Goal: Transaction & Acquisition: Purchase product/service

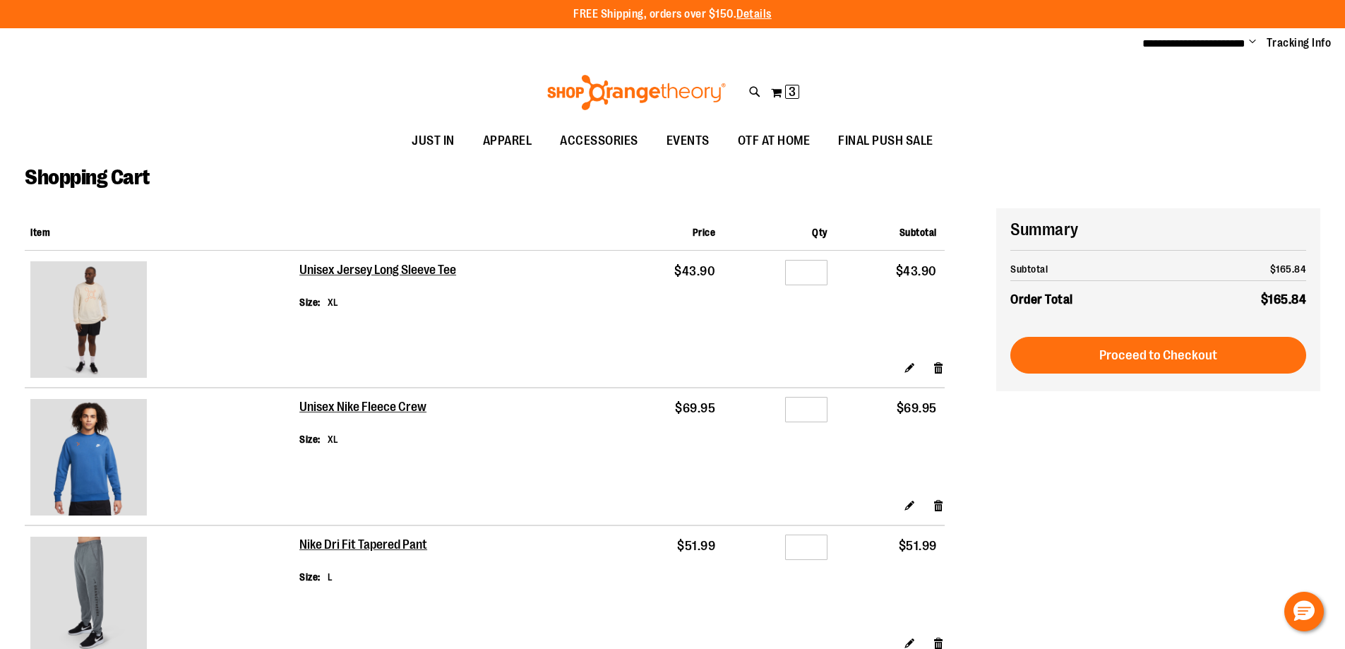
click at [1247, 44] on ul "**********" at bounding box center [1232, 43] width 200 height 17
click at [1250, 41] on span "Change" at bounding box center [1252, 42] width 7 height 13
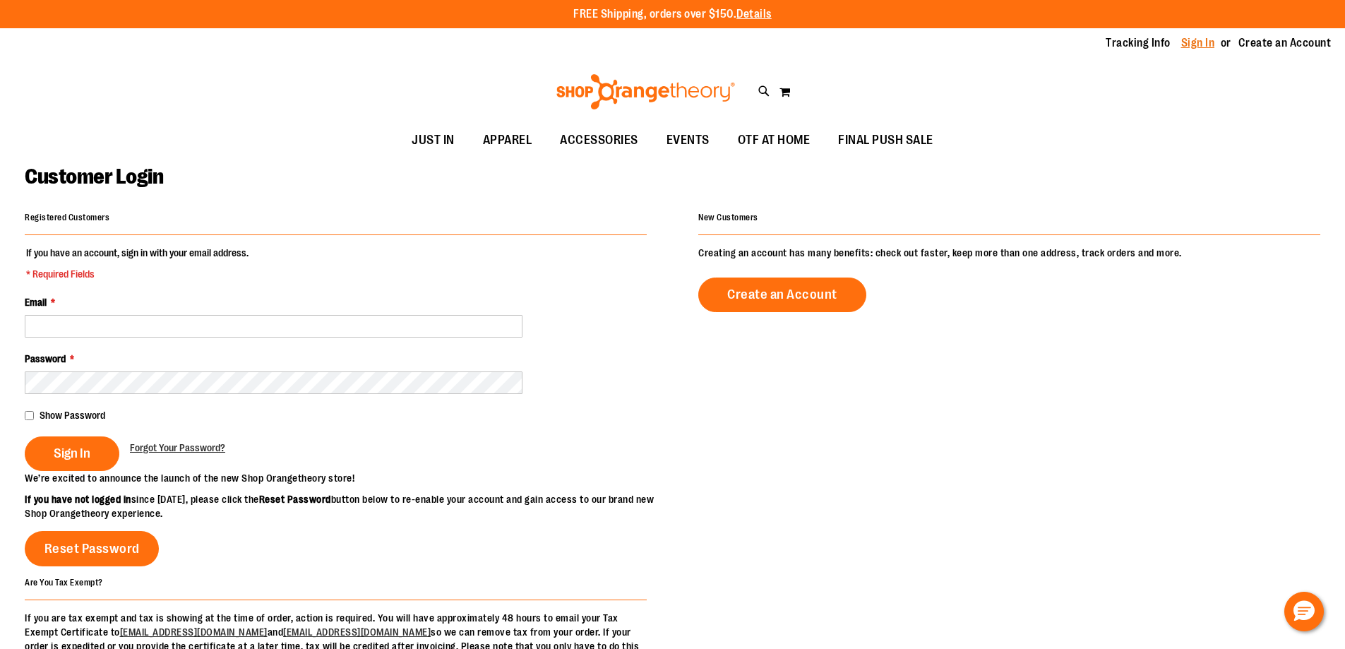
click at [1205, 44] on link "Sign In" at bounding box center [1198, 43] width 34 height 16
click at [369, 339] on fieldset "If you have an account, sign in with your email address. * Required Fields Emai…" at bounding box center [336, 358] width 622 height 225
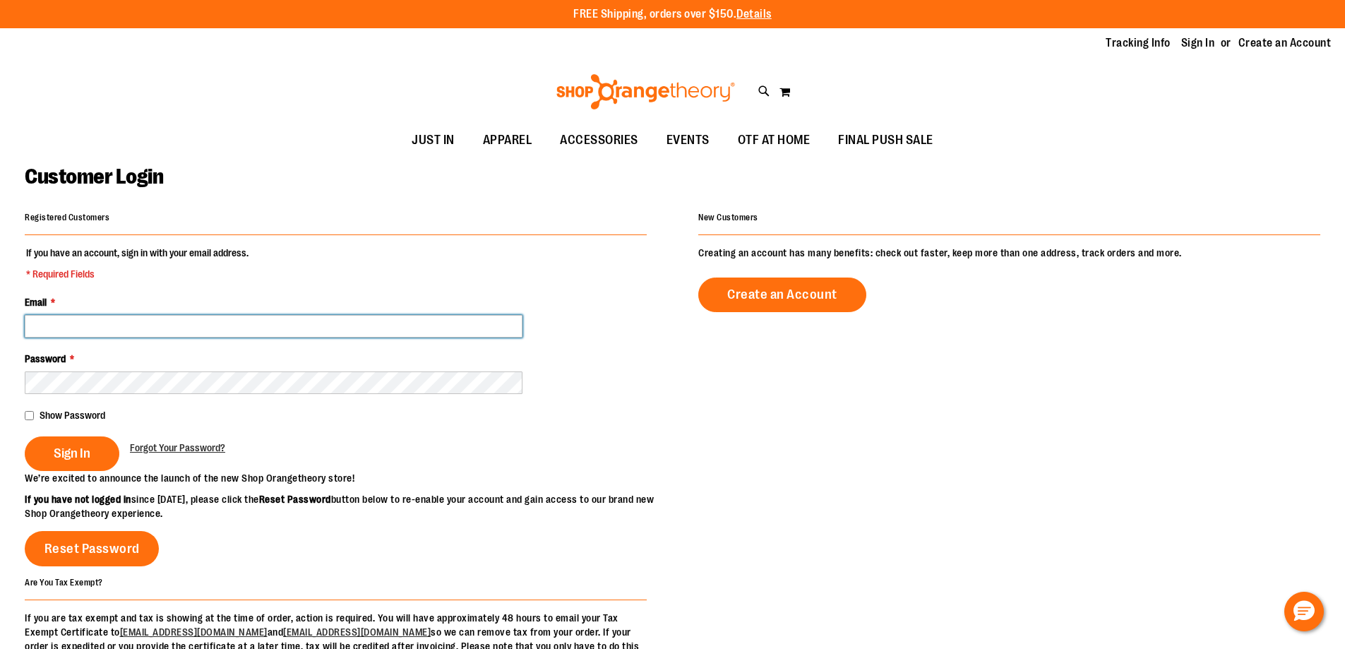
click at [369, 337] on input "Email *" at bounding box center [274, 326] width 498 height 23
type input "**********"
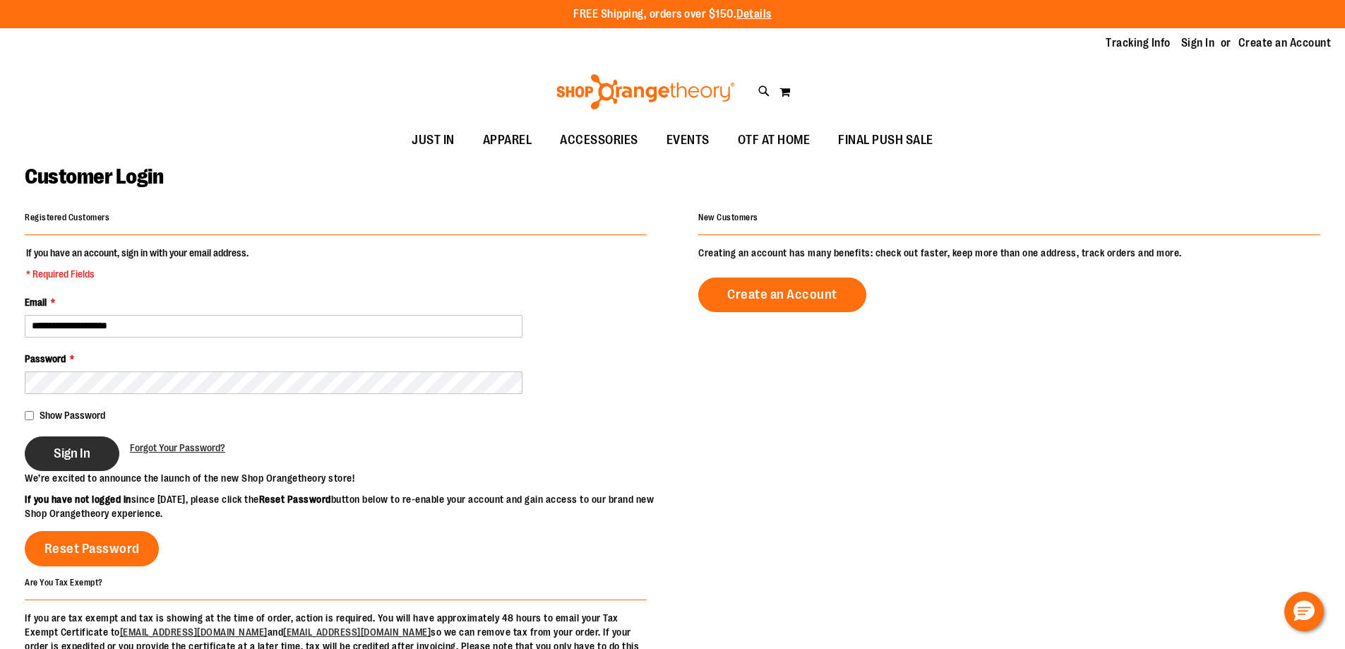
click at [92, 451] on button "Sign In" at bounding box center [72, 453] width 95 height 35
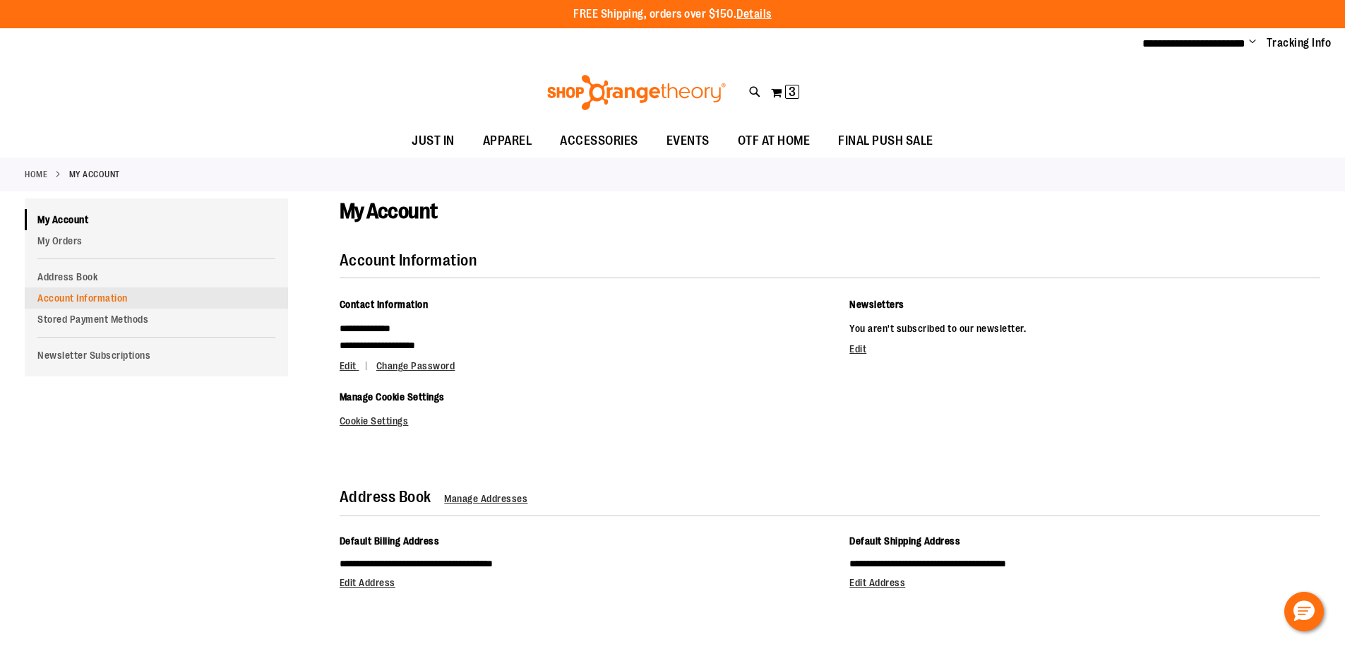
click at [109, 301] on link "Account Information" at bounding box center [156, 297] width 263 height 21
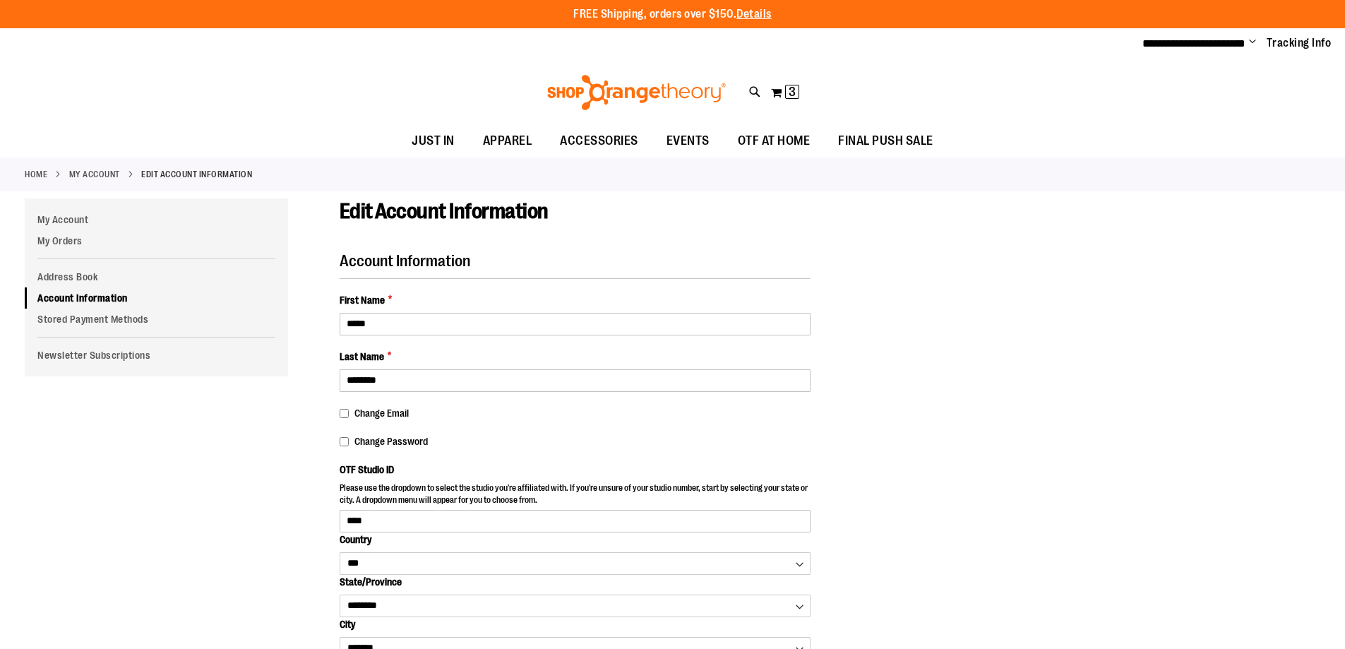
select select "***"
select select "********"
select select "*******"
select select "****"
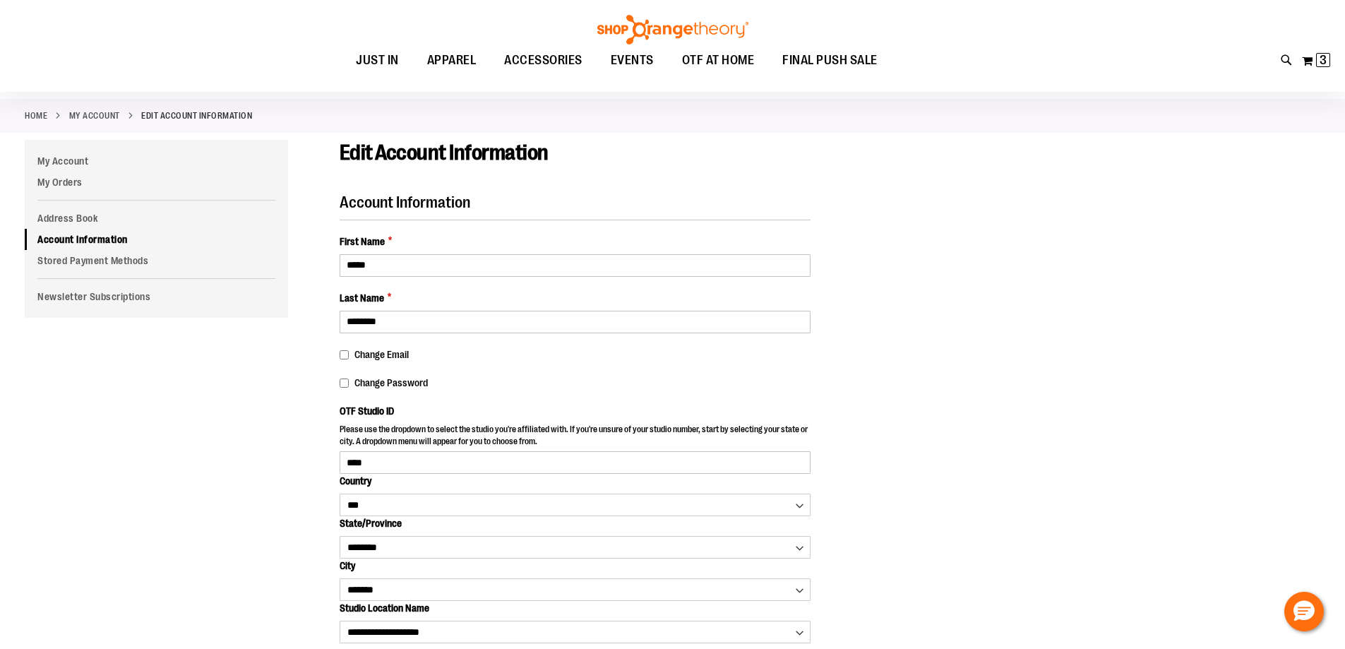
scroll to position [71, 0]
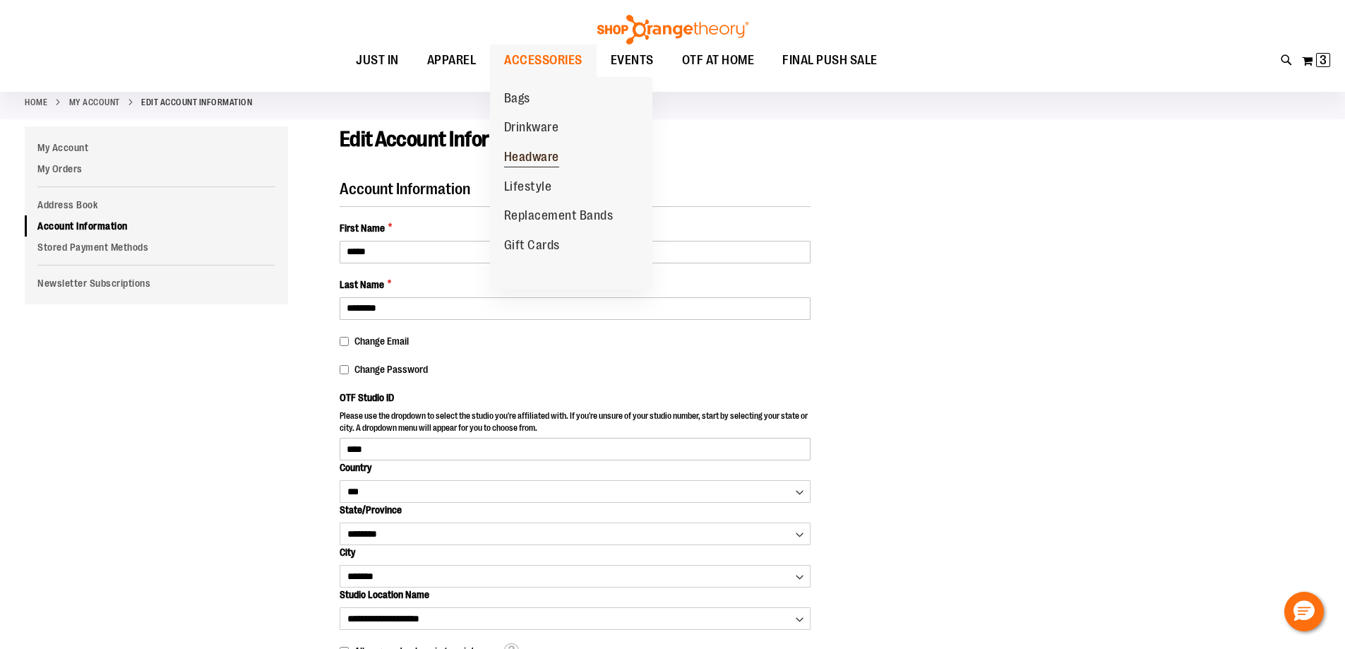
click at [542, 154] on span "Headware" at bounding box center [531, 159] width 55 height 18
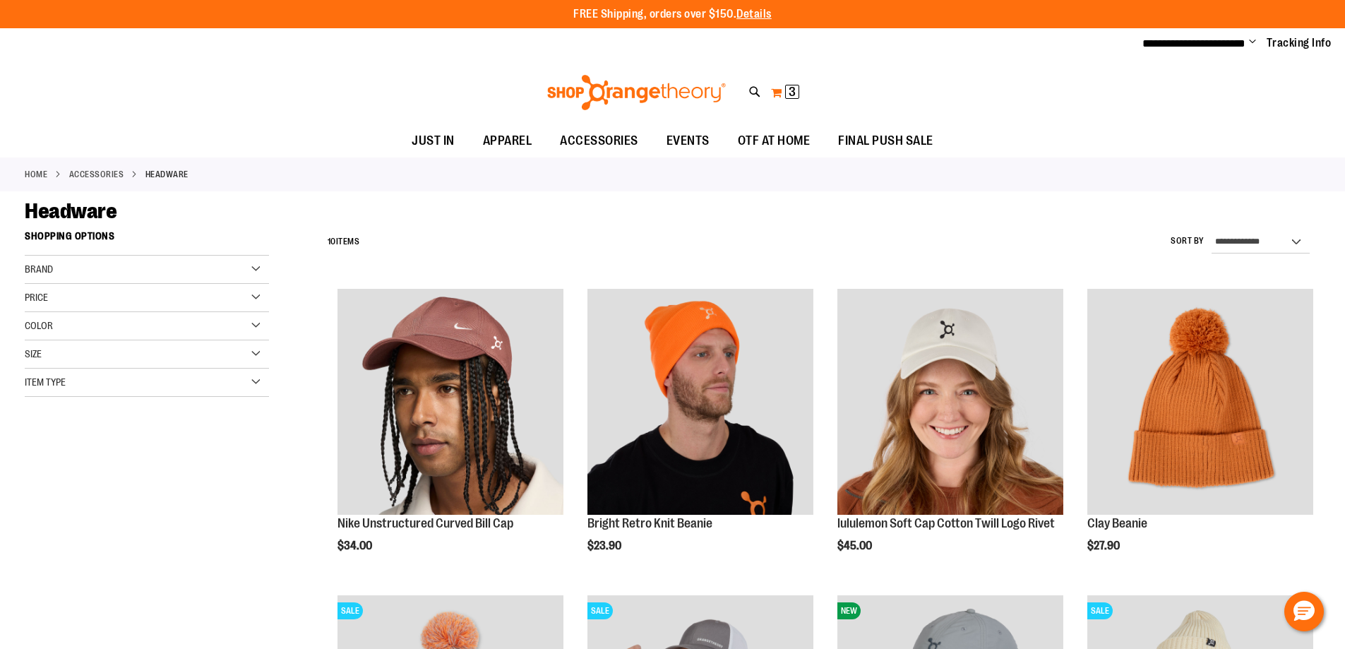
click at [785, 90] on span "3 3 items" at bounding box center [792, 92] width 14 height 14
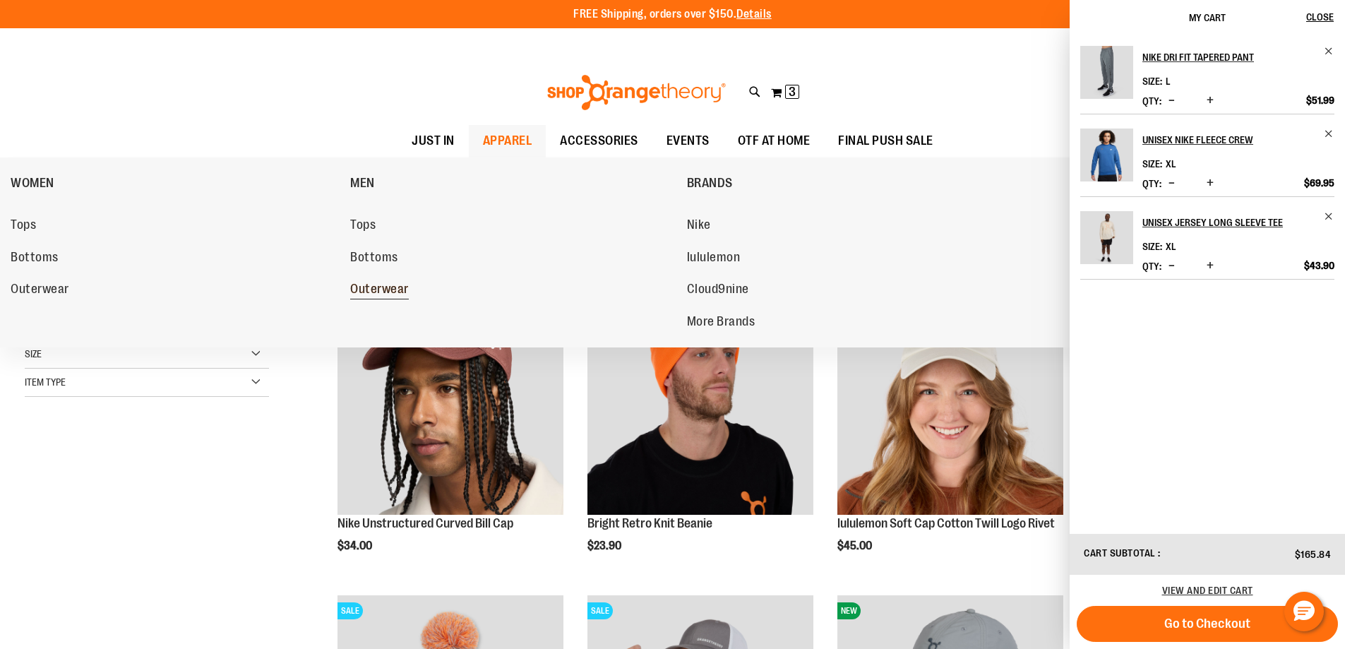
click at [391, 290] on span "Outerwear" at bounding box center [379, 291] width 59 height 18
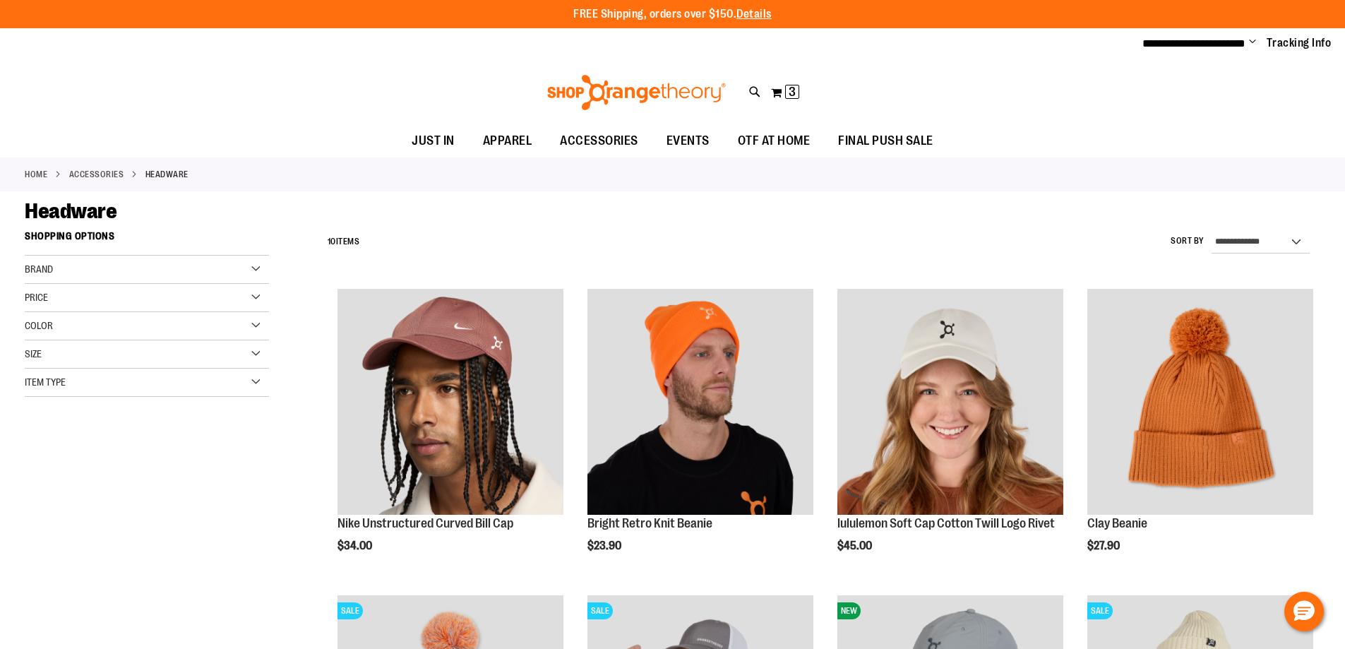
drag, startPoint x: 450, startPoint y: 269, endPoint x: 401, endPoint y: 250, distance: 53.0
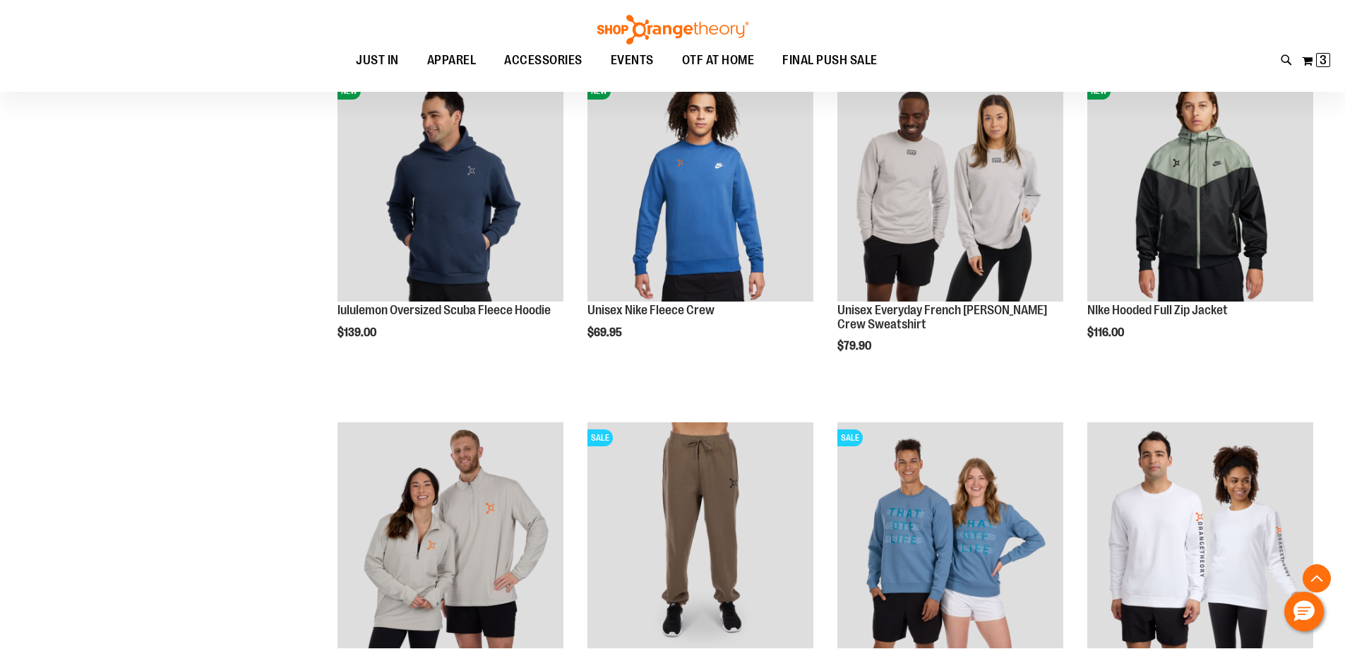
scroll to position [1253, 0]
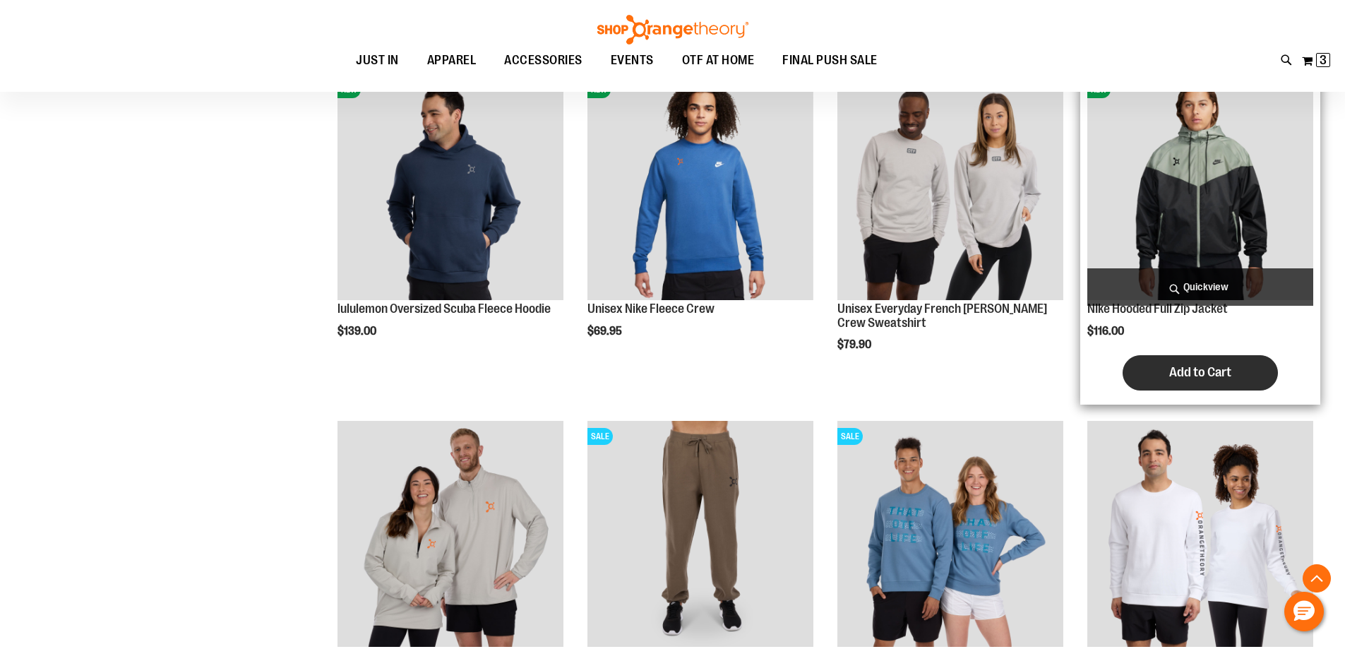
click at [1195, 376] on span "Add to Cart" at bounding box center [1200, 372] width 62 height 16
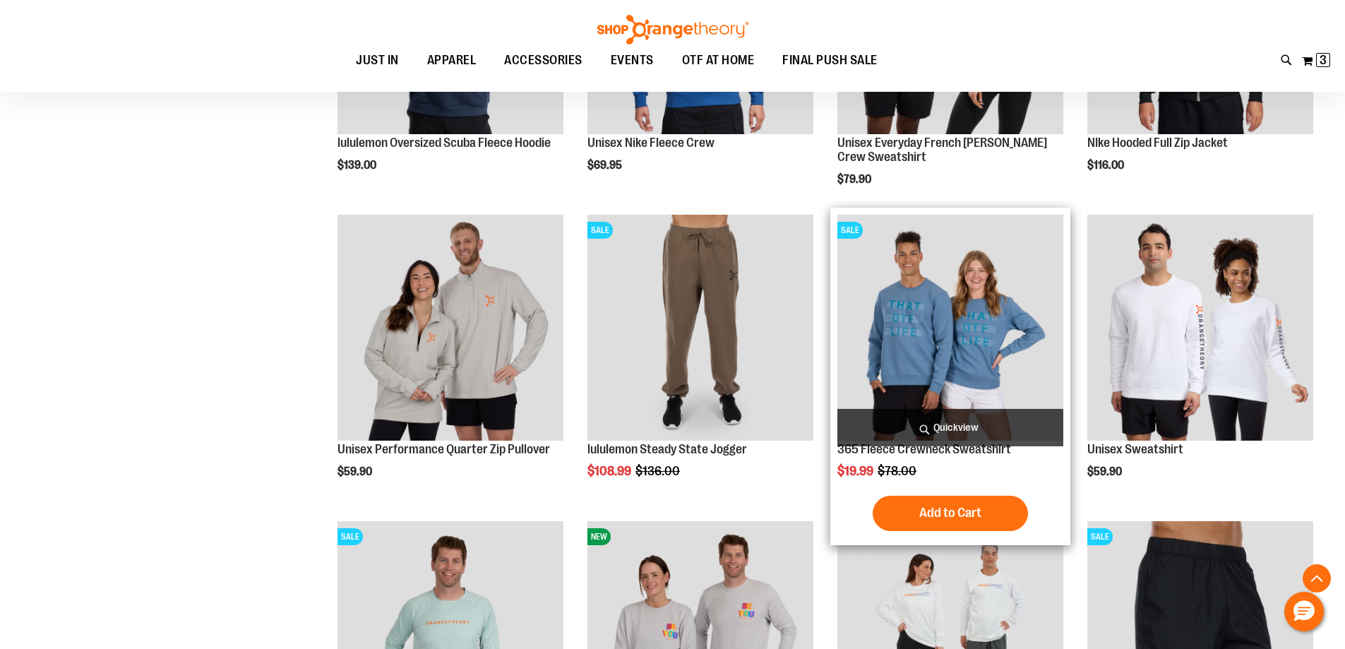
scroll to position [423, 0]
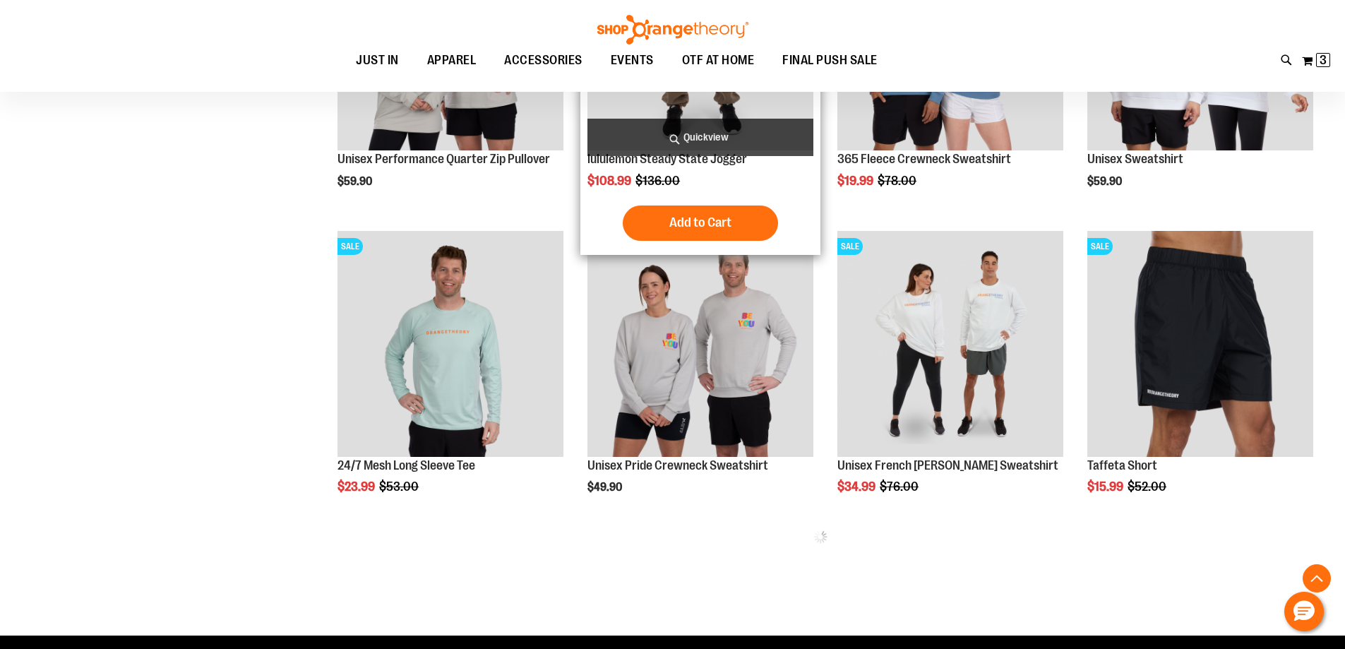
scroll to position [705, 0]
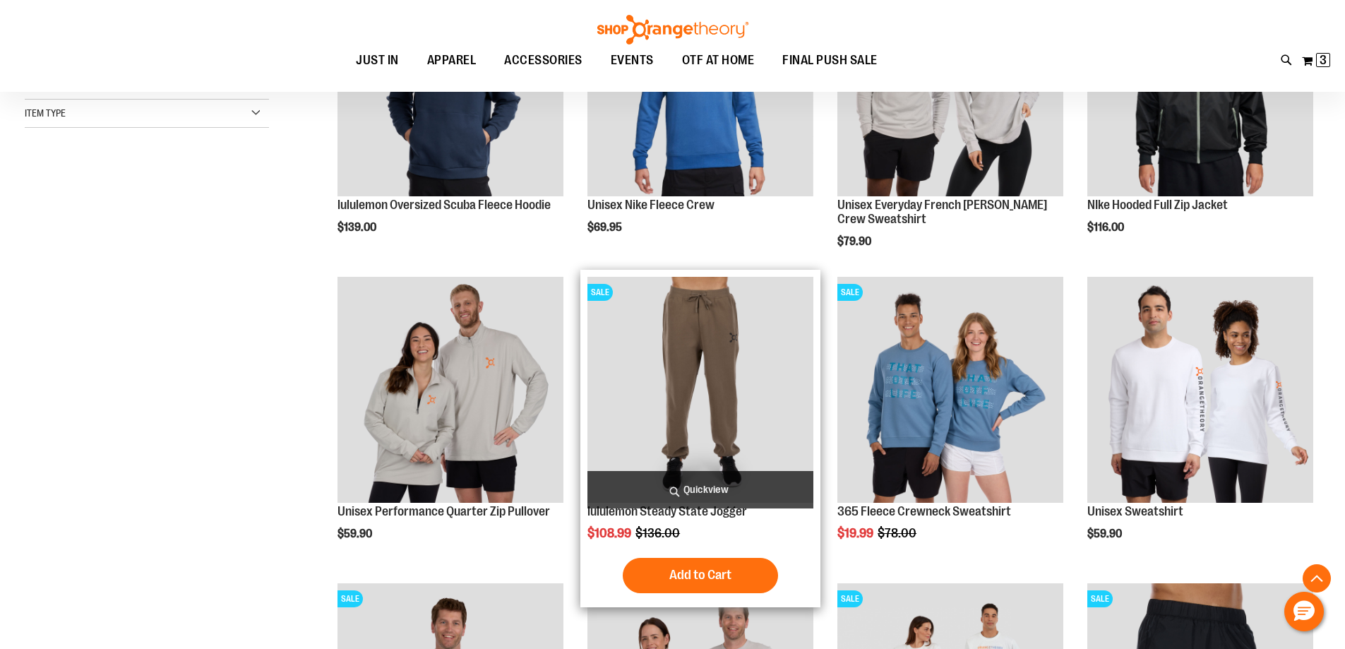
scroll to position [353, 0]
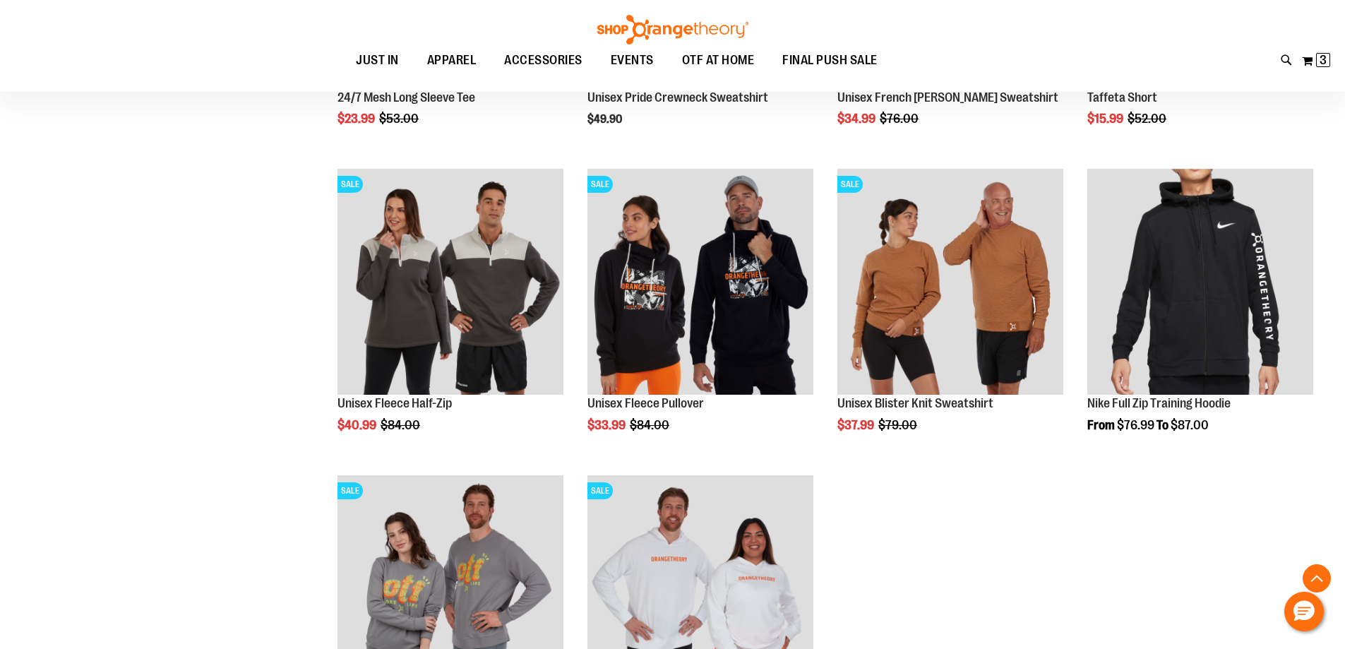
scroll to position [1059, 0]
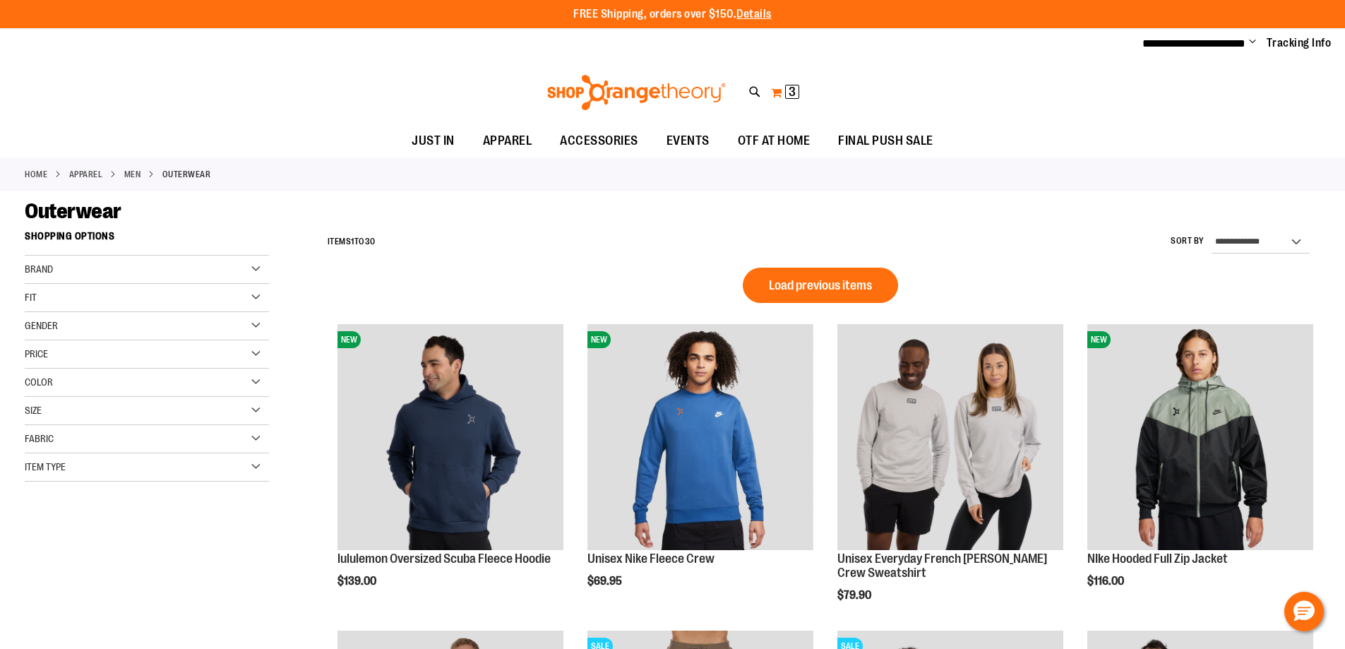
click at [787, 92] on span "3 3 items" at bounding box center [792, 92] width 14 height 14
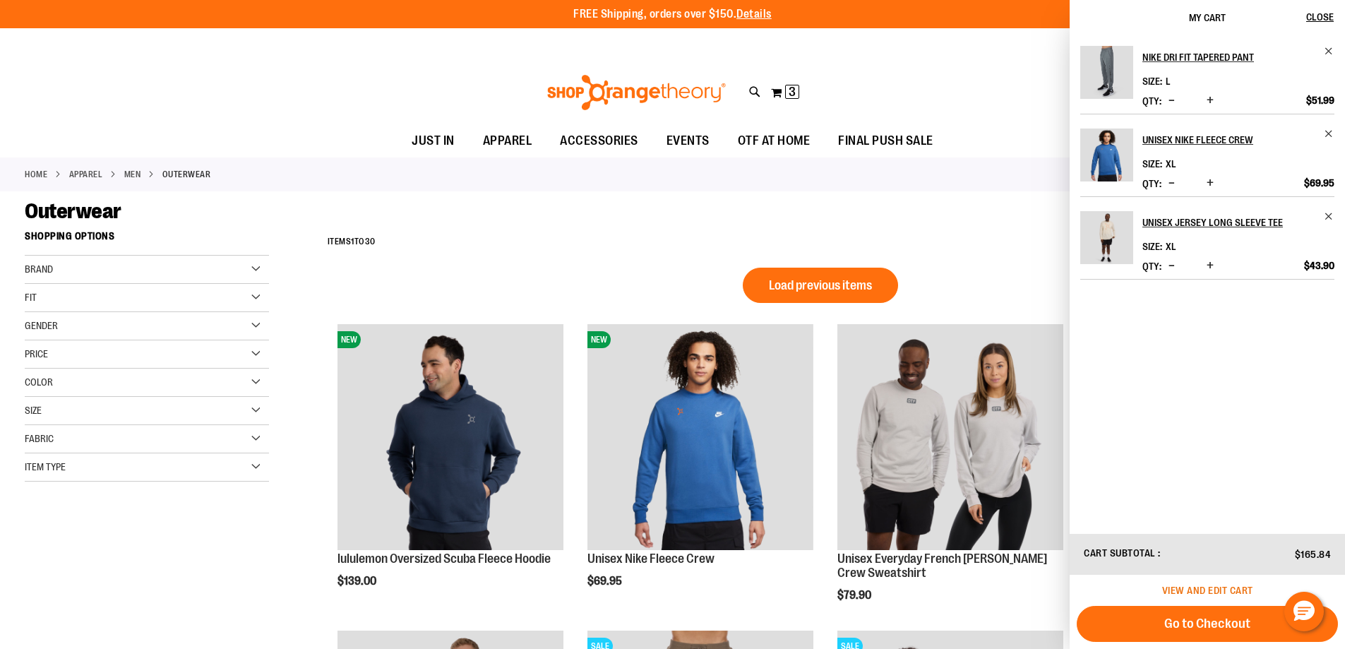
click at [1233, 589] on span "View and edit cart" at bounding box center [1207, 590] width 91 height 11
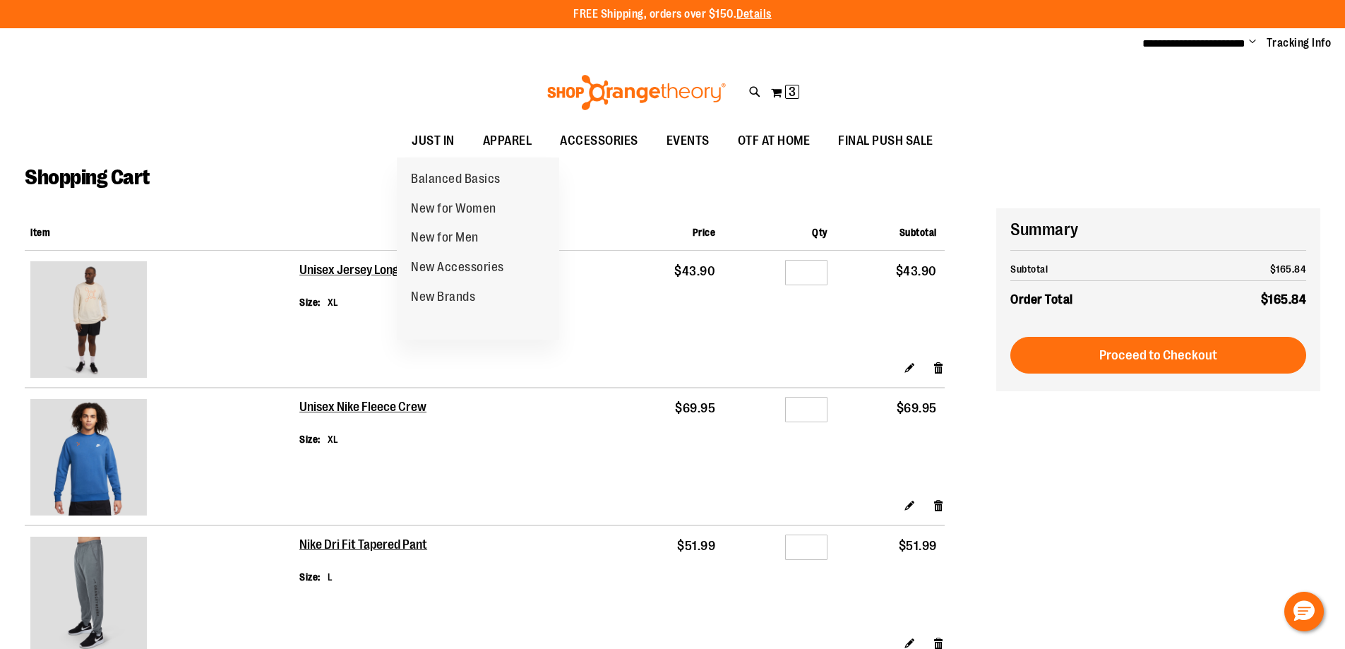
click at [304, 126] on ul "JUST IN JUST IN Balanced Basics New for Women New for Men New Accessories New B…" at bounding box center [672, 141] width 1345 height 32
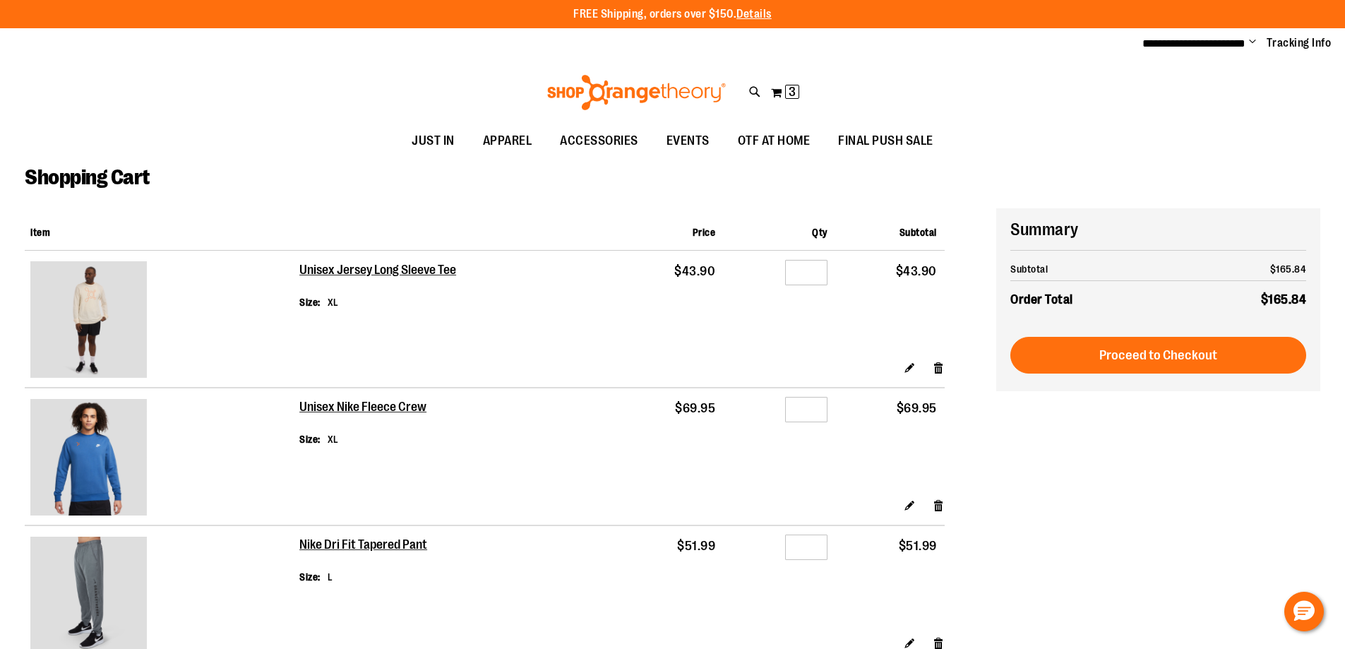
click at [239, 102] on div "Toggle Nav Search Popular Suggestions Advanced Search" at bounding box center [672, 92] width 1345 height 65
click at [296, 180] on div "Shopping Cart" at bounding box center [673, 187] width 1296 height 44
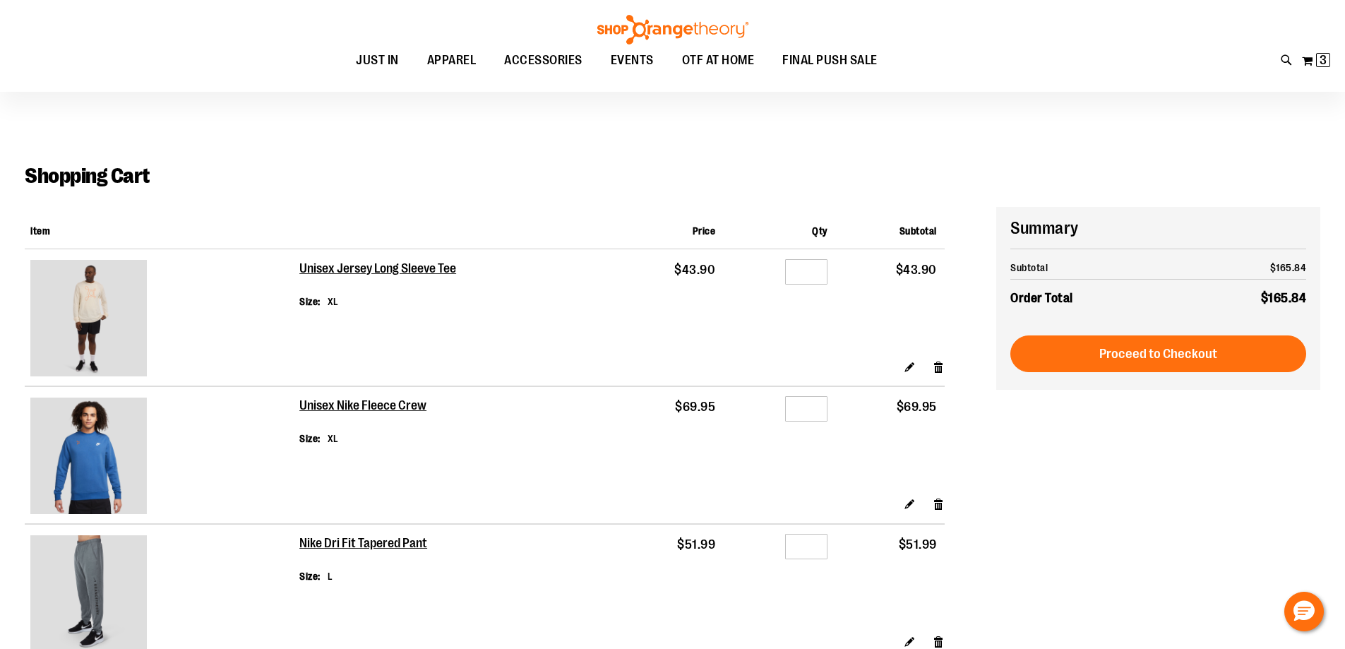
scroll to position [70, 0]
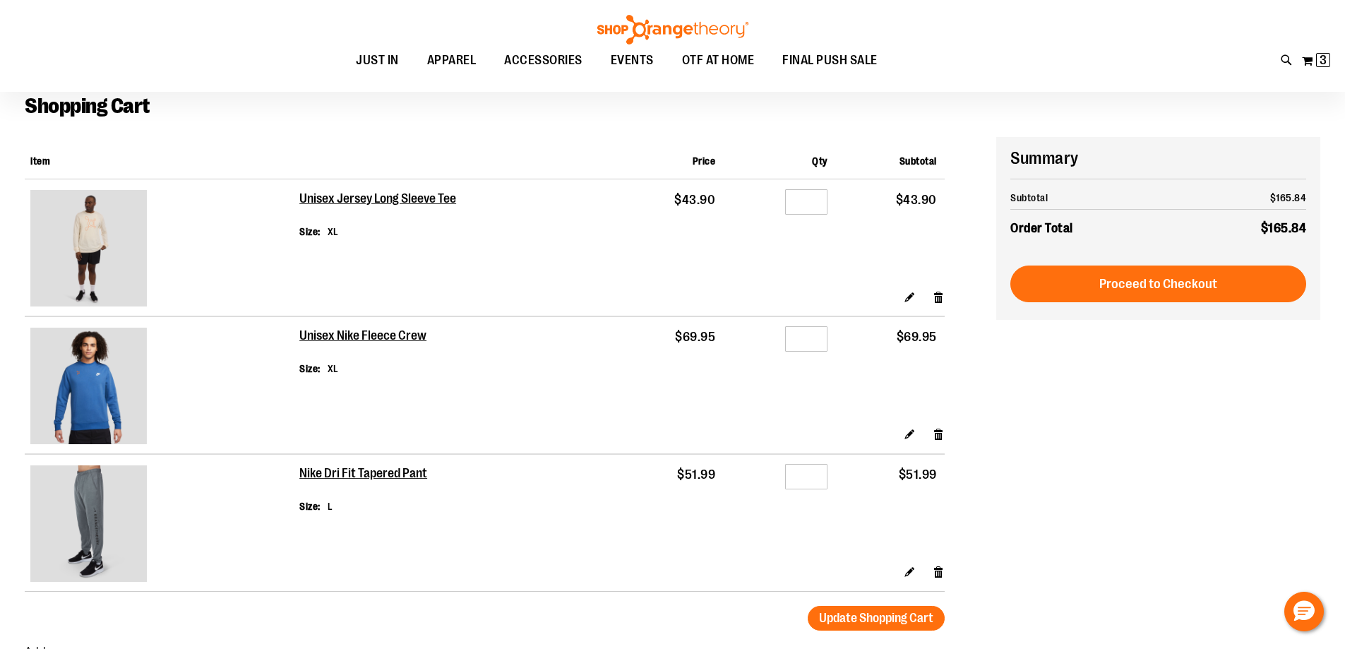
click at [114, 143] on th "Item" at bounding box center [162, 158] width 275 height 42
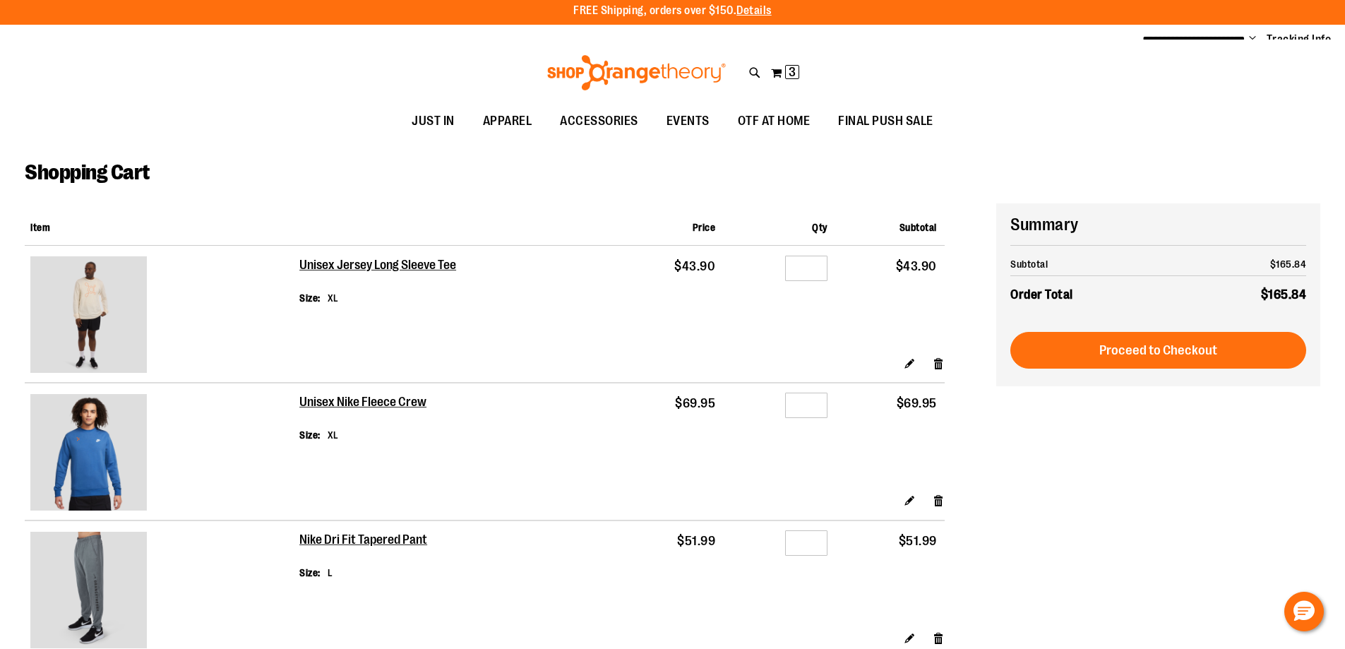
scroll to position [0, 0]
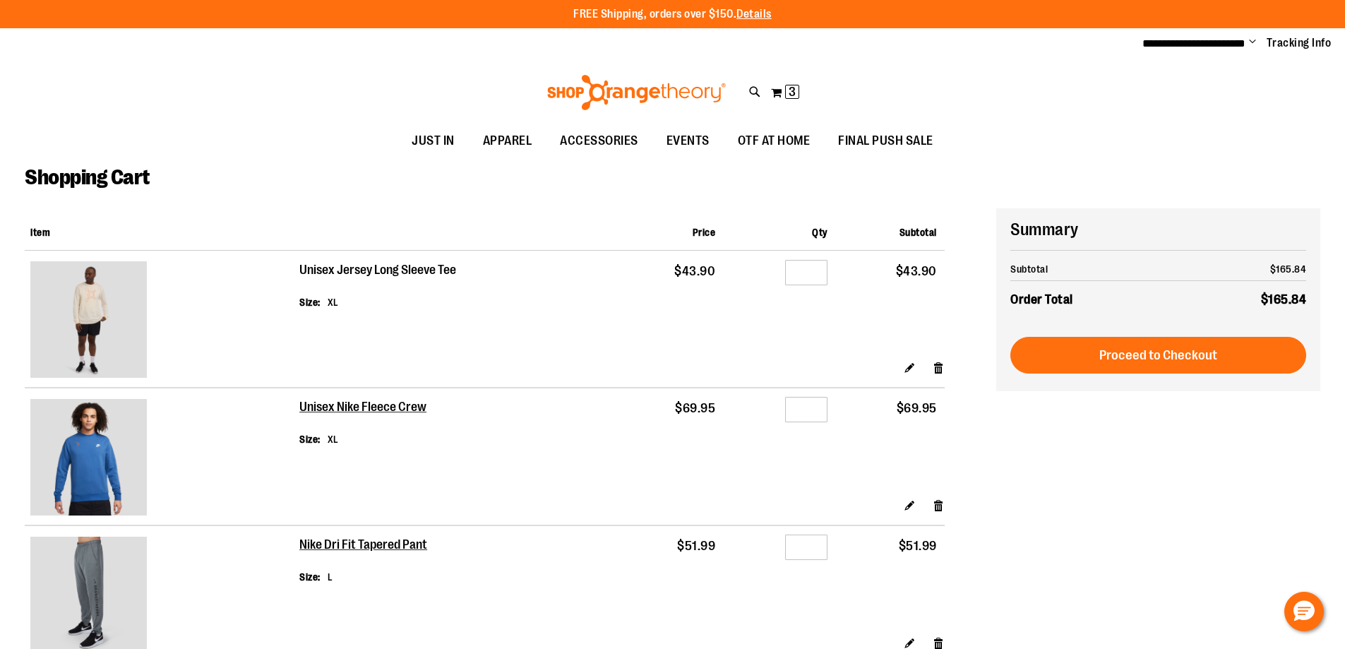
click at [361, 269] on h2 "Unisex Jersey Long Sleeve Tee" at bounding box center [378, 271] width 158 height 16
click at [410, 270] on h2 "Unisex Jersey Long Sleeve Tee" at bounding box center [378, 271] width 158 height 16
click at [365, 268] on h2 "Unisex Jersey Long Sleeve Tee" at bounding box center [378, 271] width 158 height 16
click at [365, 406] on h2 "Unisex Nike Fleece Crew" at bounding box center [363, 408] width 129 height 16
click at [365, 544] on h2 "Nike Dri Fit Tapered Pant" at bounding box center [363, 545] width 129 height 16
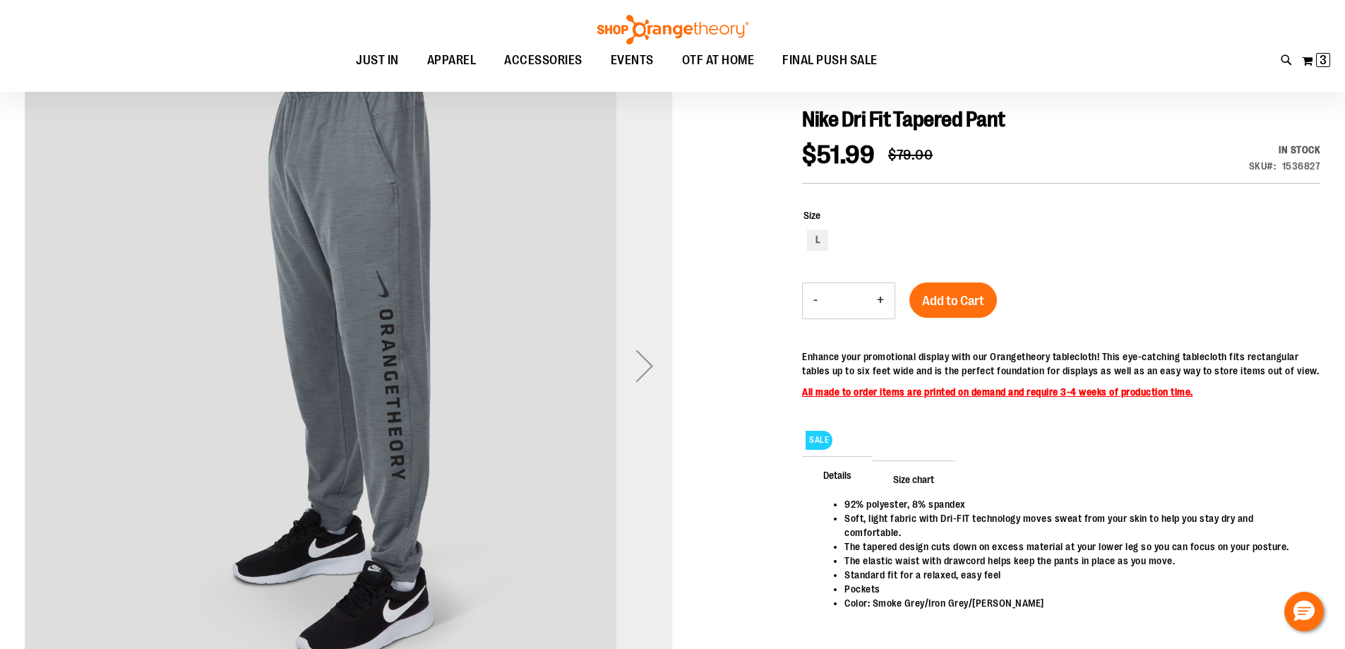
scroll to position [140, 0]
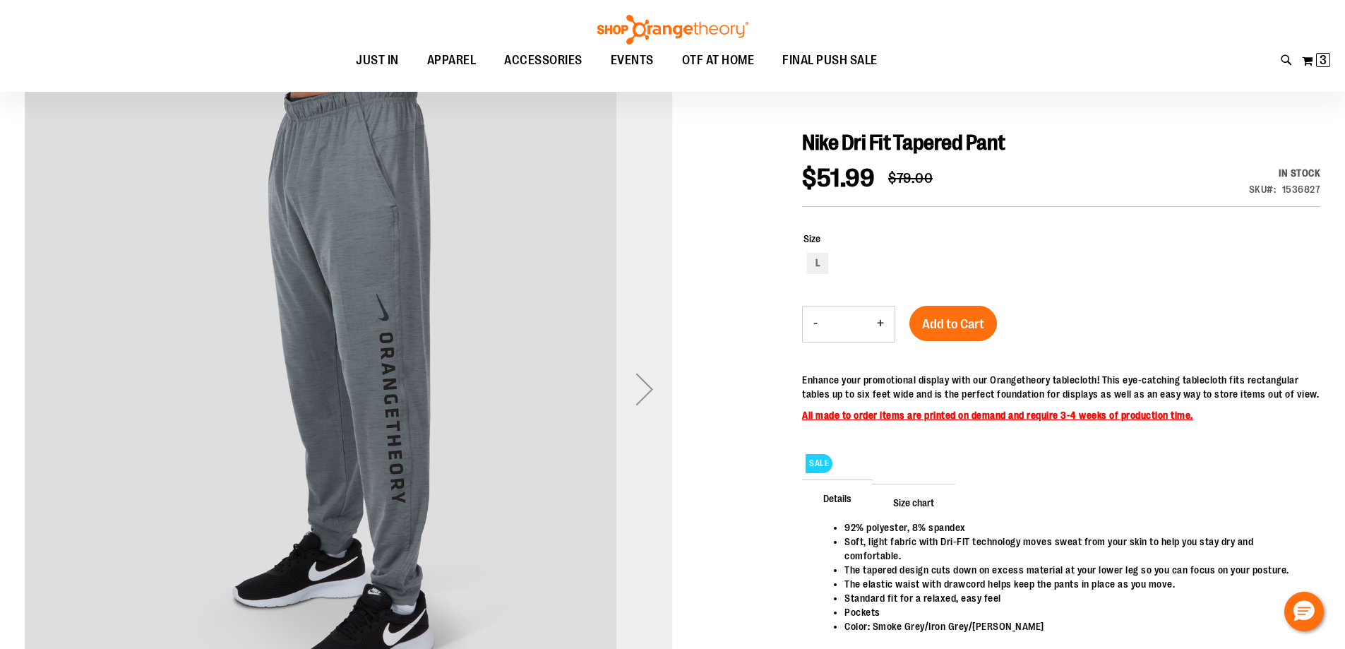
click at [640, 398] on div "Next" at bounding box center [644, 389] width 56 height 56
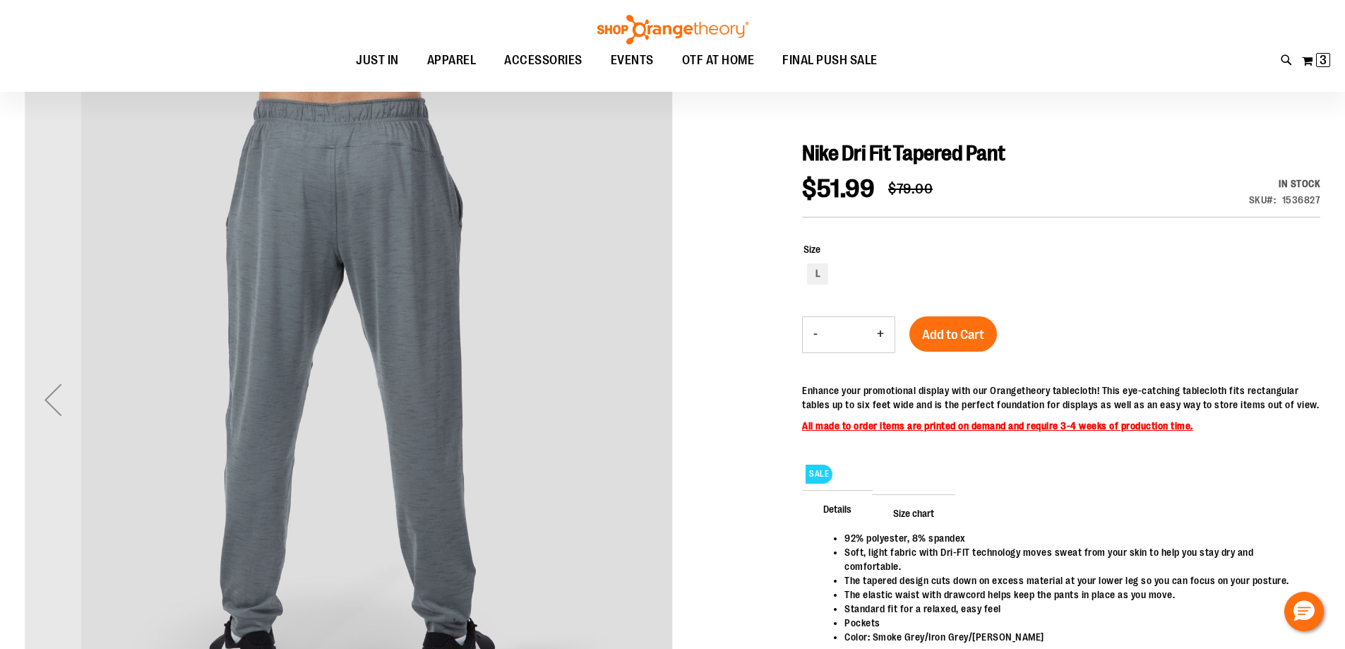
scroll to position [210, 0]
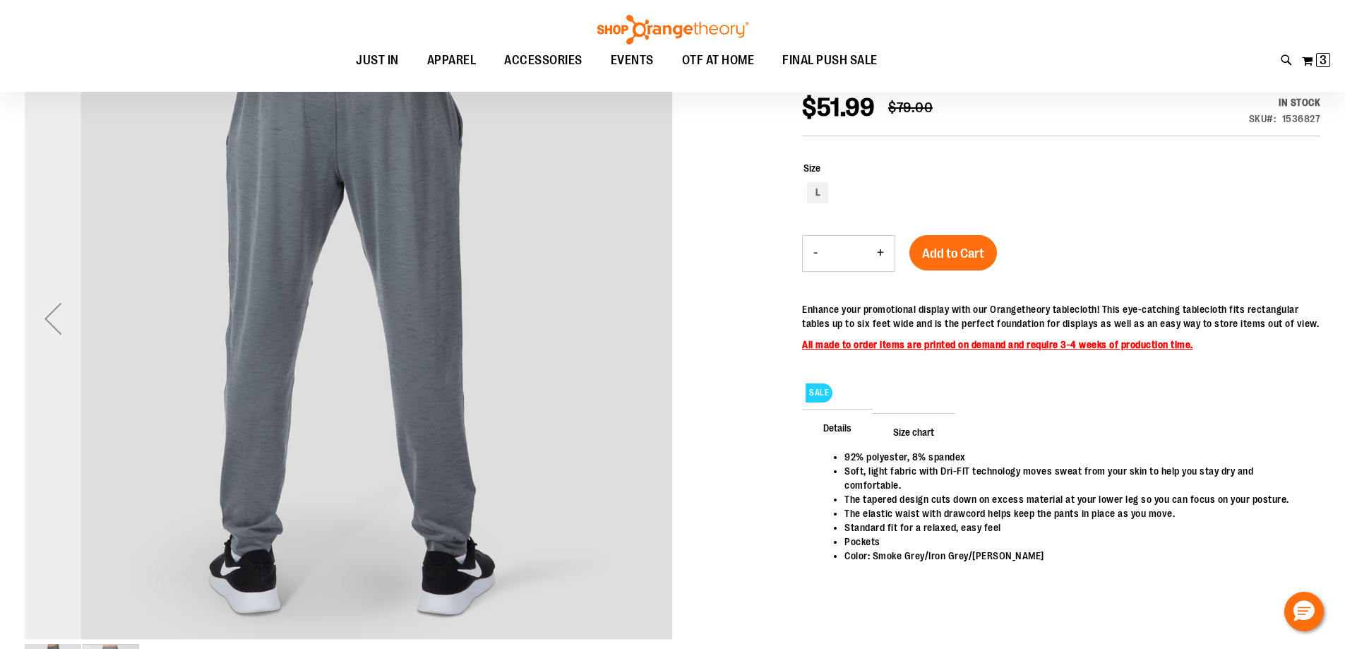
click at [69, 331] on div "Previous" at bounding box center [53, 318] width 56 height 56
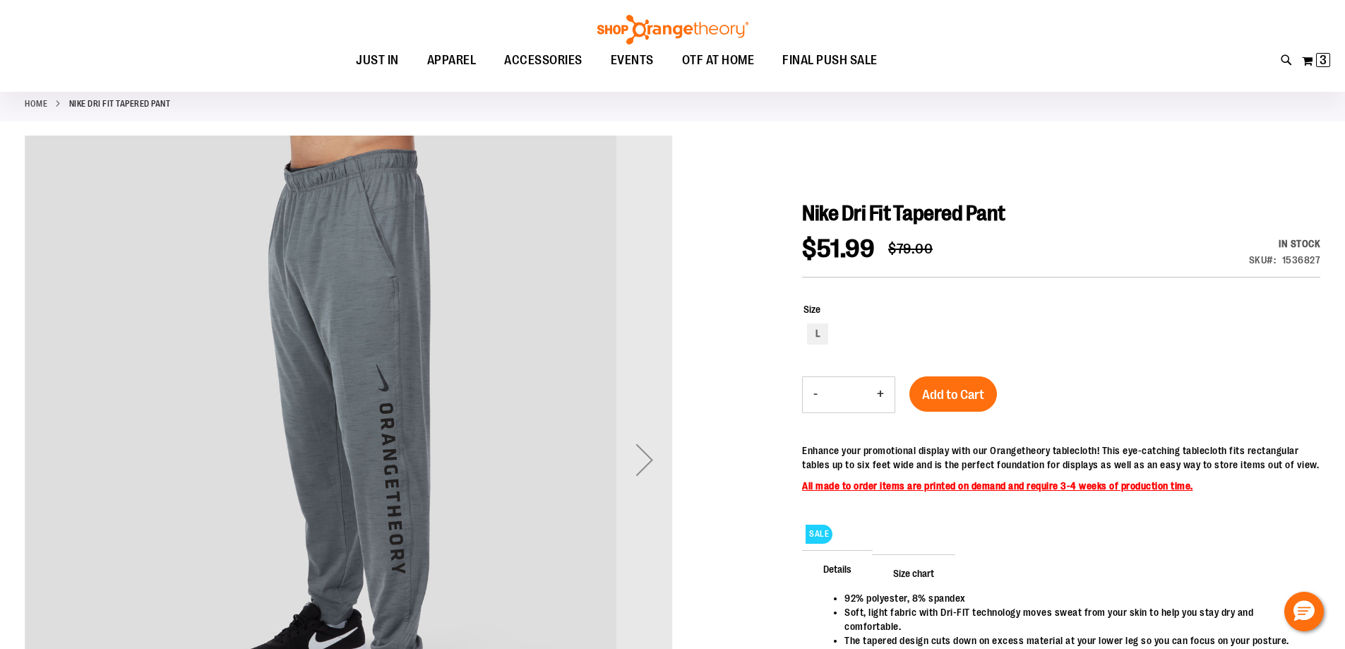
scroll to position [0, 0]
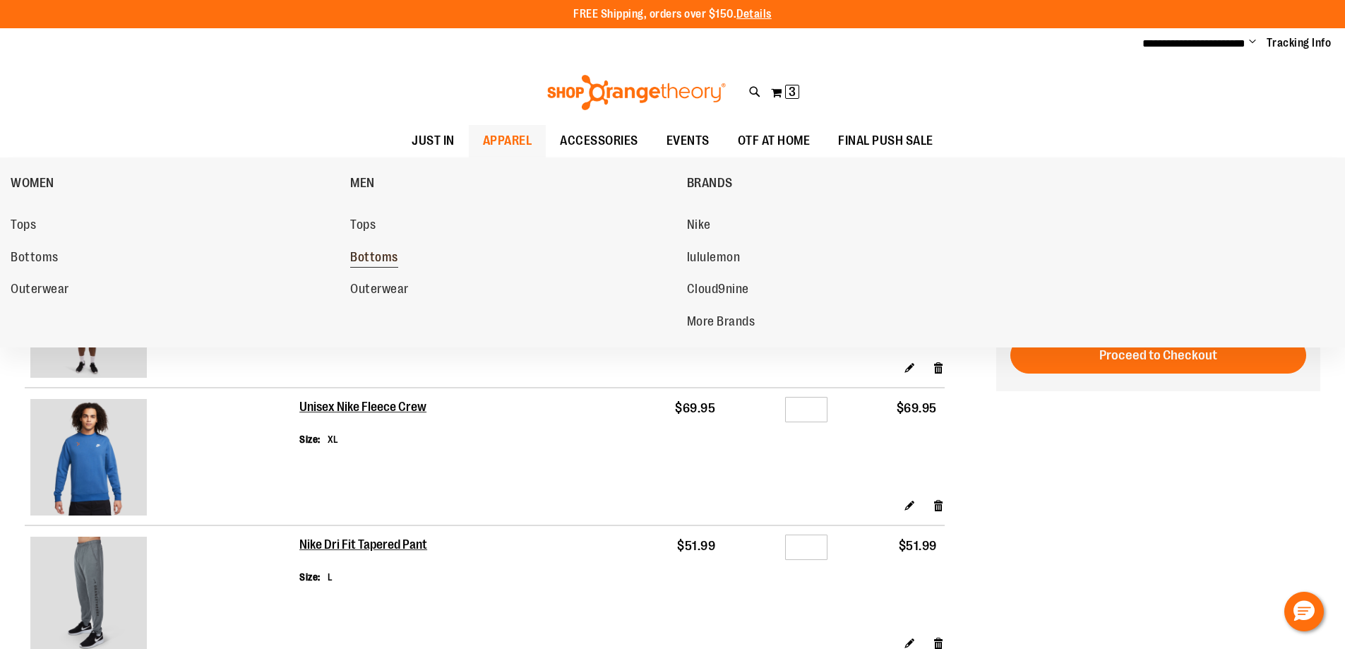
click at [379, 264] on span "Bottoms" at bounding box center [374, 259] width 48 height 18
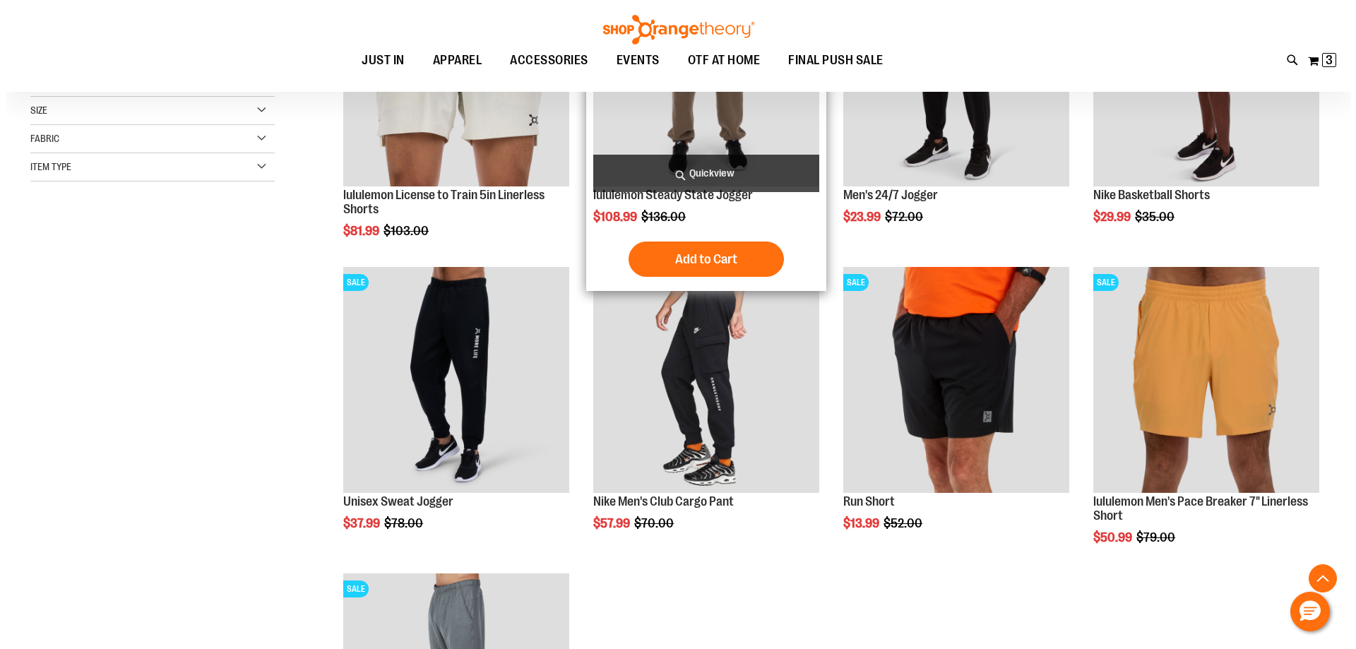
scroll to position [352, 0]
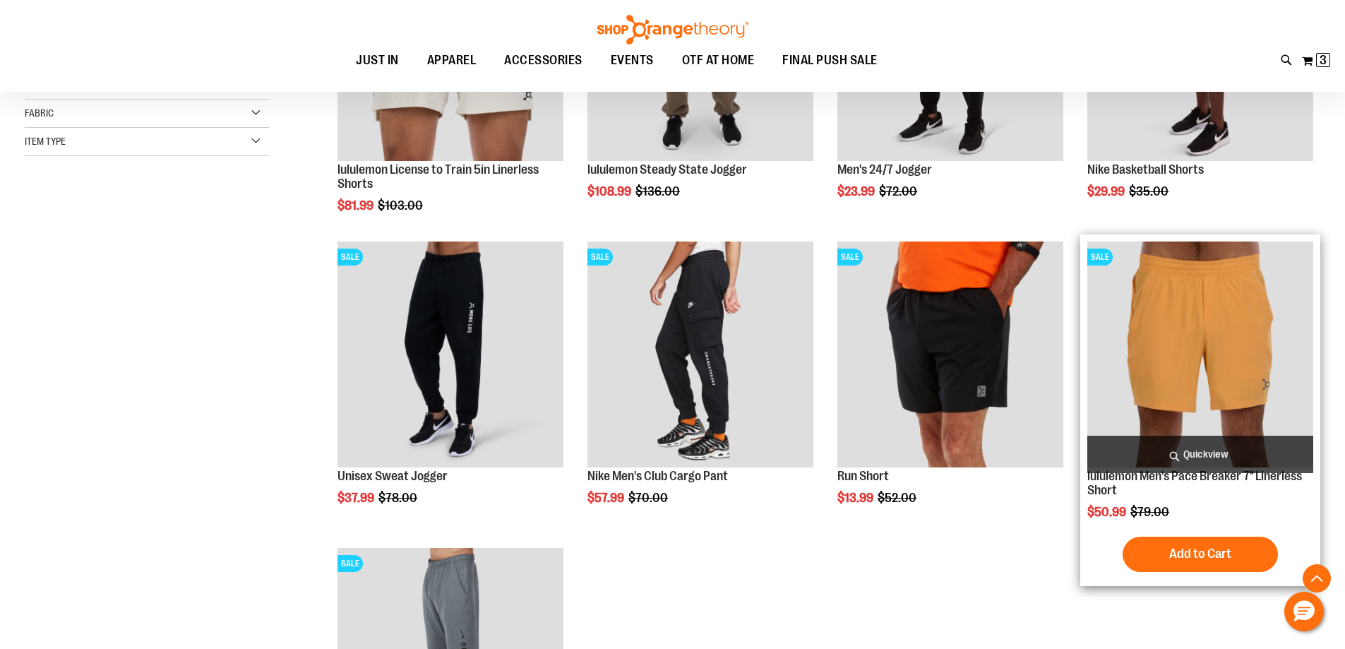
click at [1167, 446] on span "Quickview" at bounding box center [1200, 454] width 226 height 37
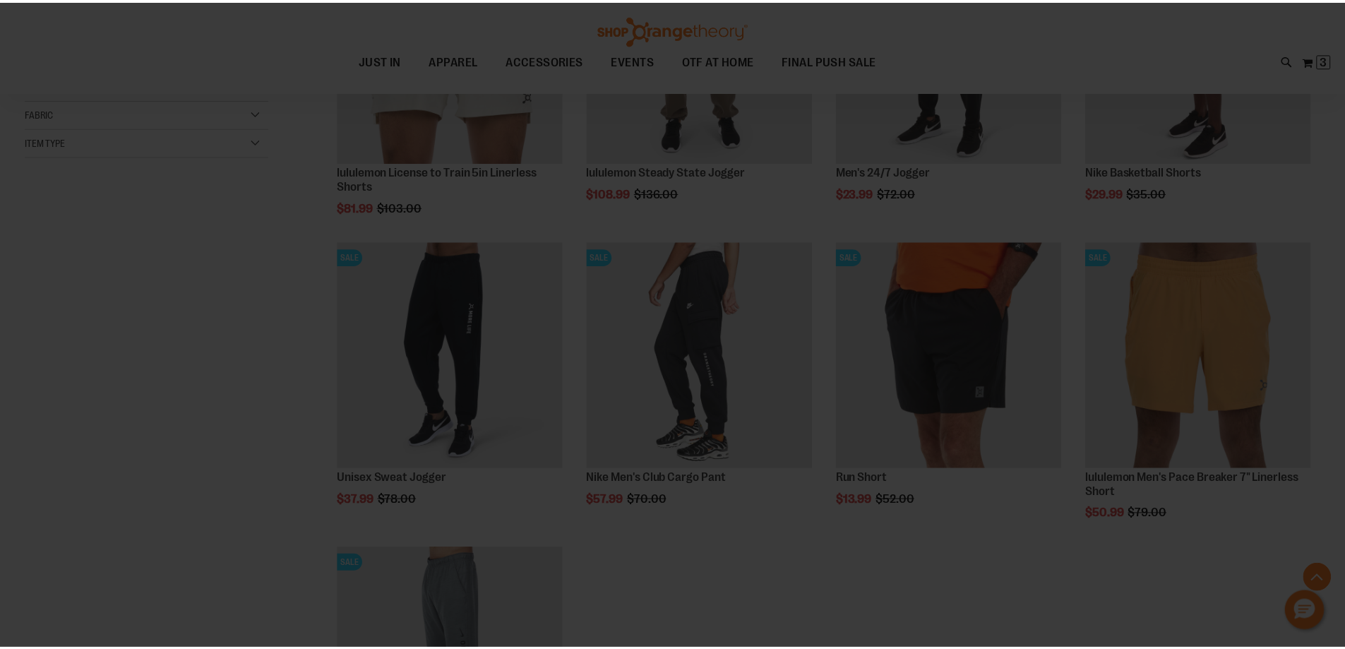
scroll to position [0, 0]
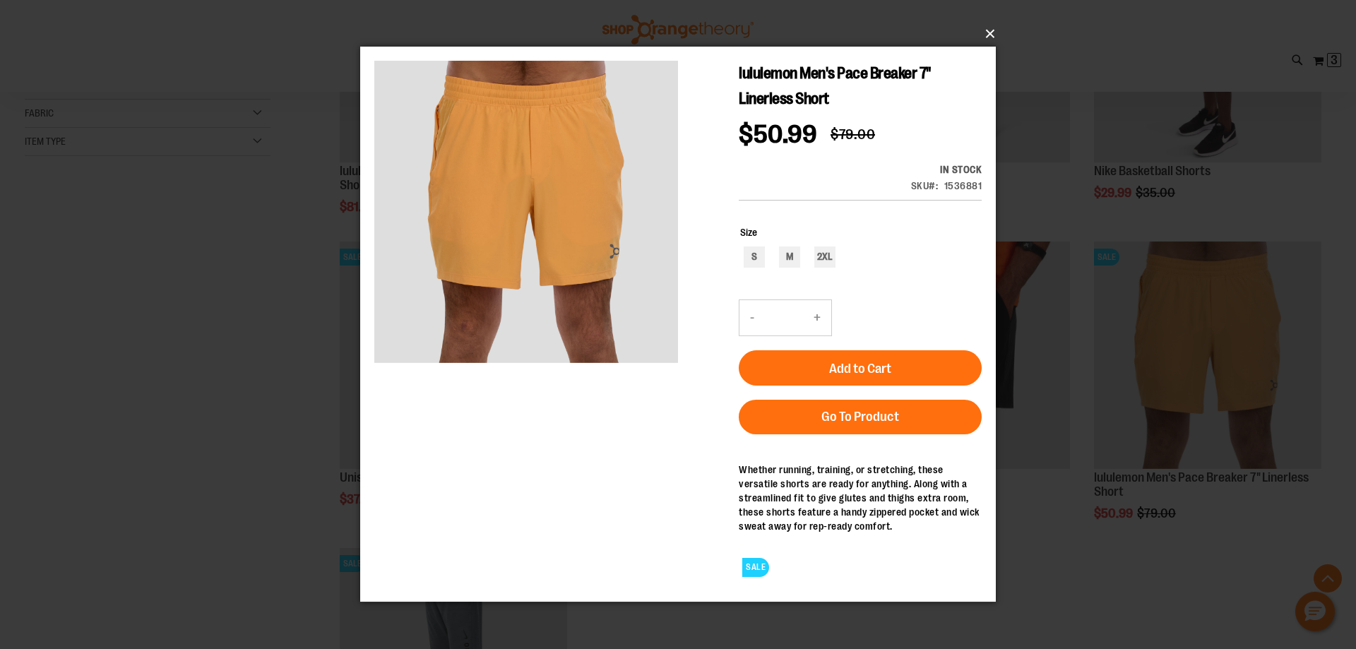
click at [985, 28] on button "×" at bounding box center [681, 33] width 635 height 31
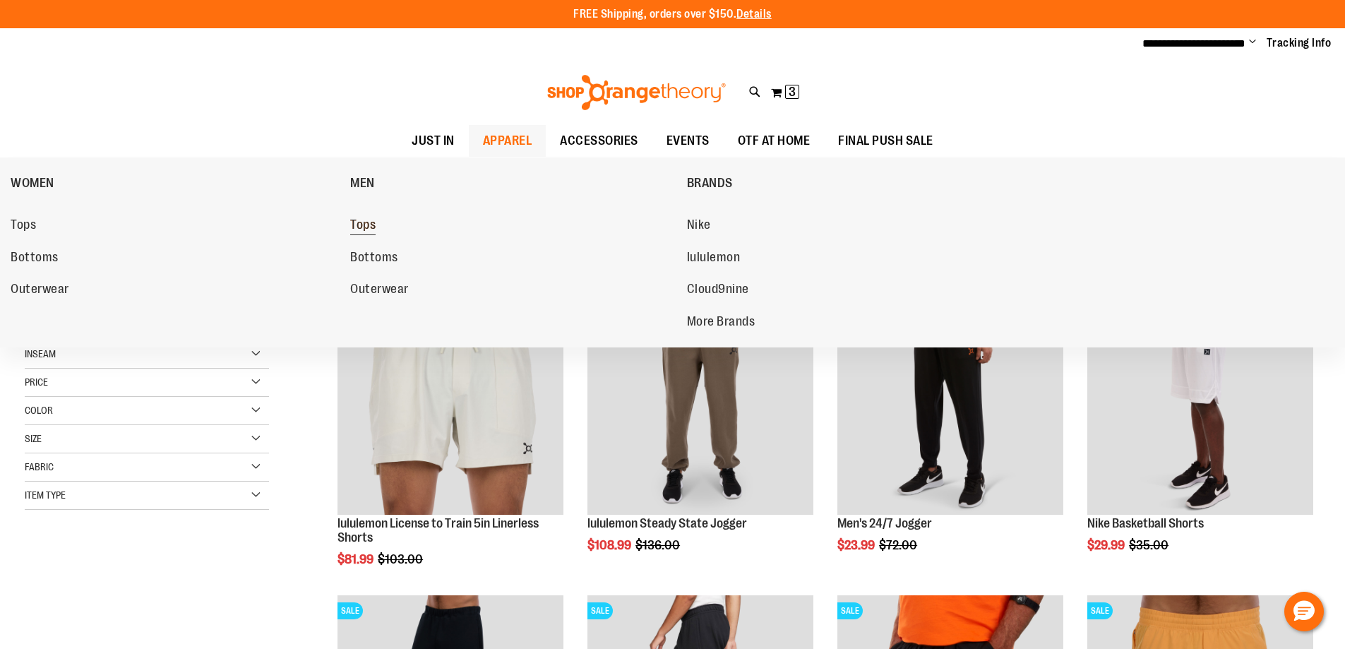
click at [374, 227] on span "Tops" at bounding box center [362, 226] width 25 height 18
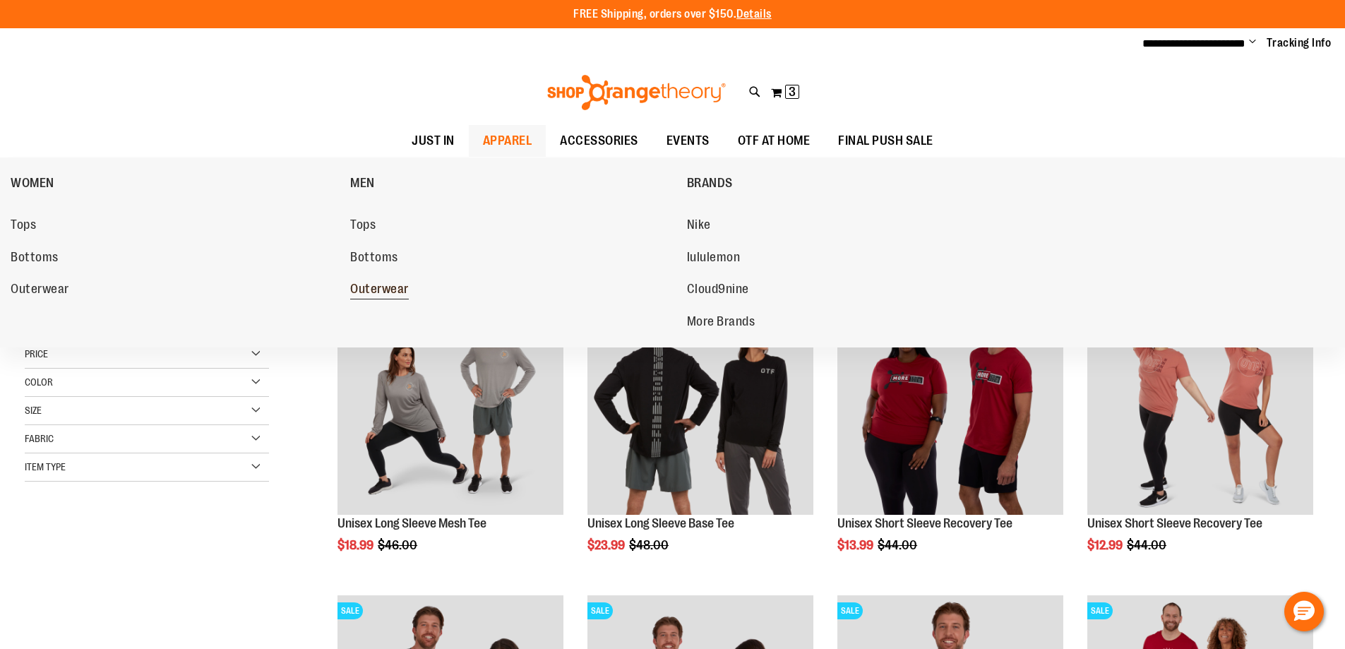
click at [369, 286] on span "Outerwear" at bounding box center [379, 291] width 59 height 18
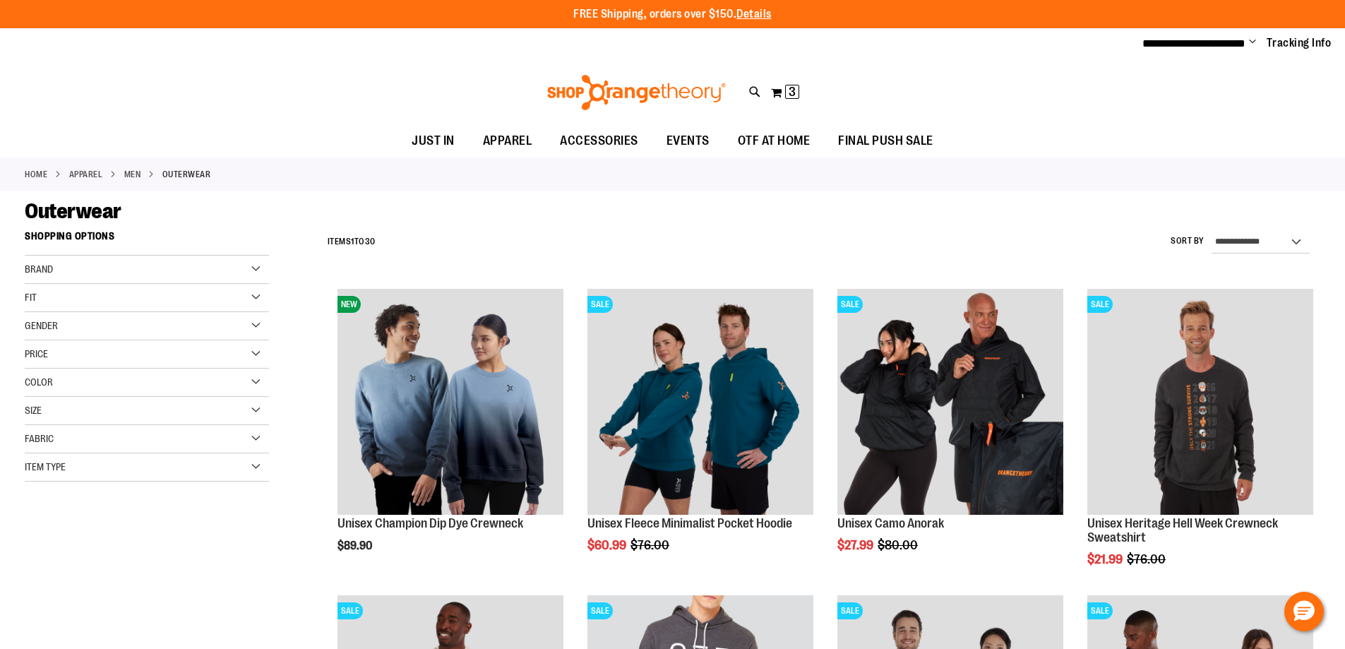
click at [253, 405] on div "Size" at bounding box center [147, 411] width 244 height 28
click at [158, 451] on div "XL" at bounding box center [159, 446] width 21 height 21
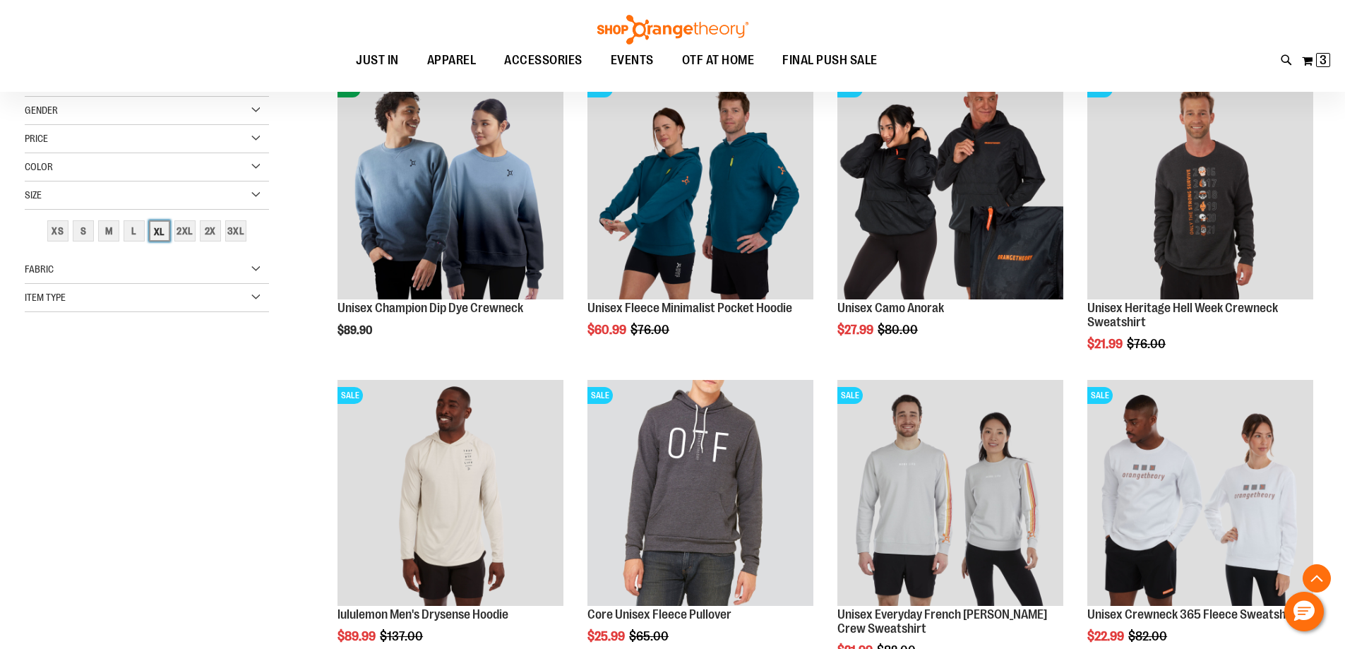
scroll to position [223, 0]
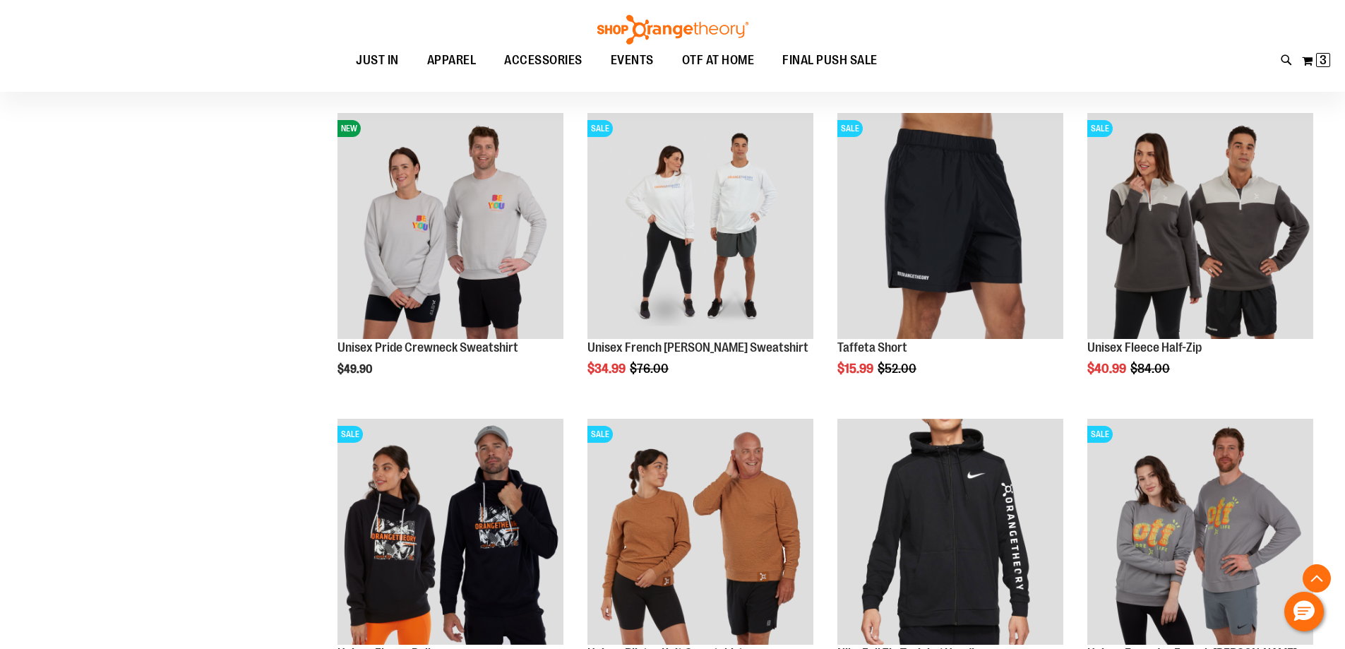
scroll to position [788, 0]
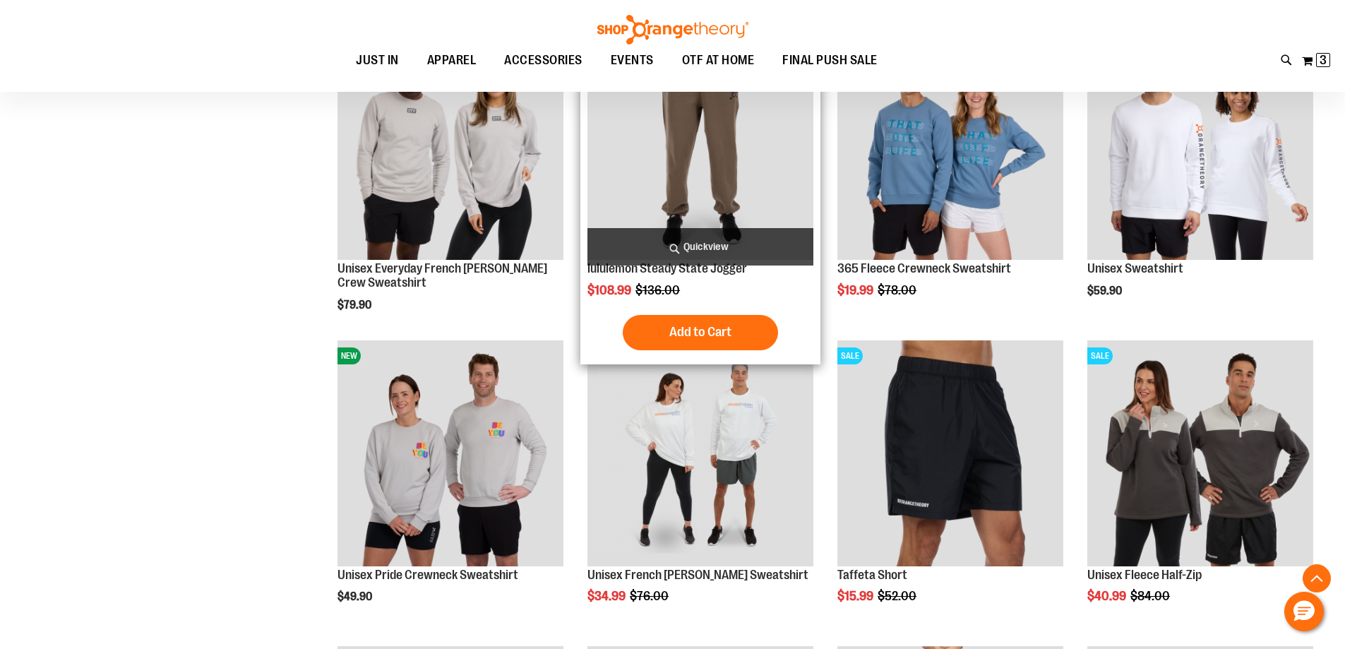
scroll to position [364, 0]
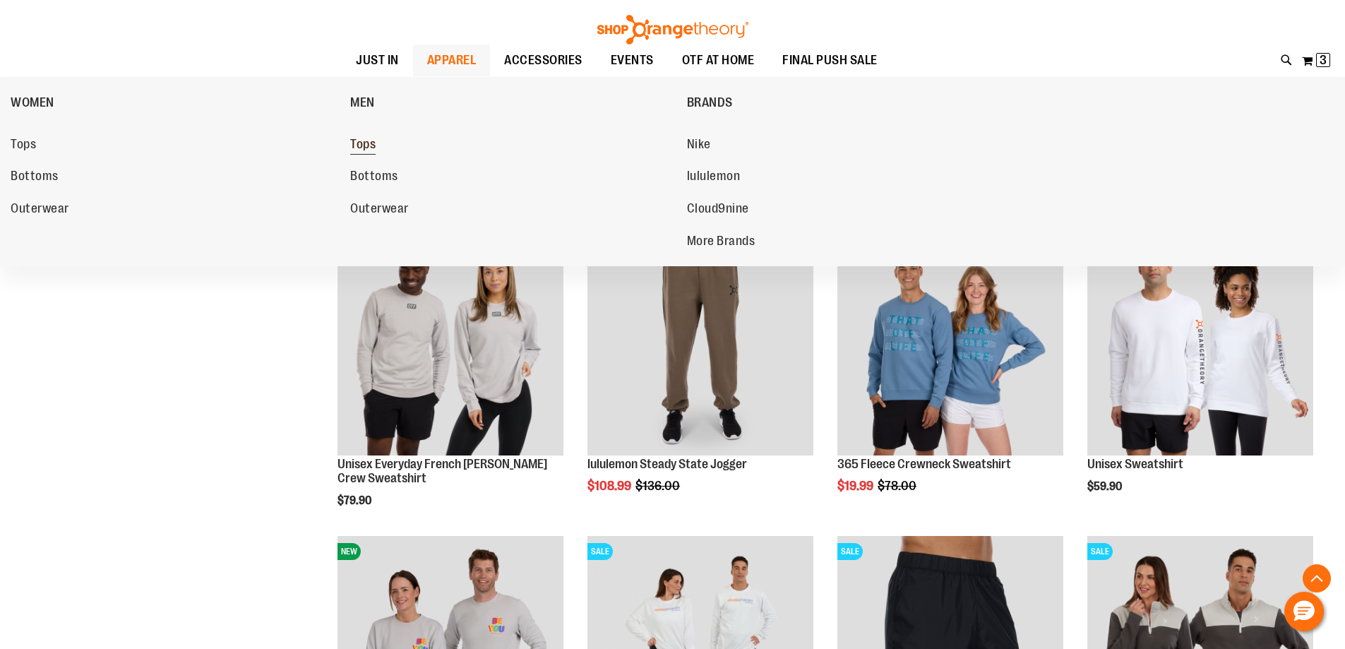
click at [371, 150] on span "Tops" at bounding box center [362, 146] width 25 height 18
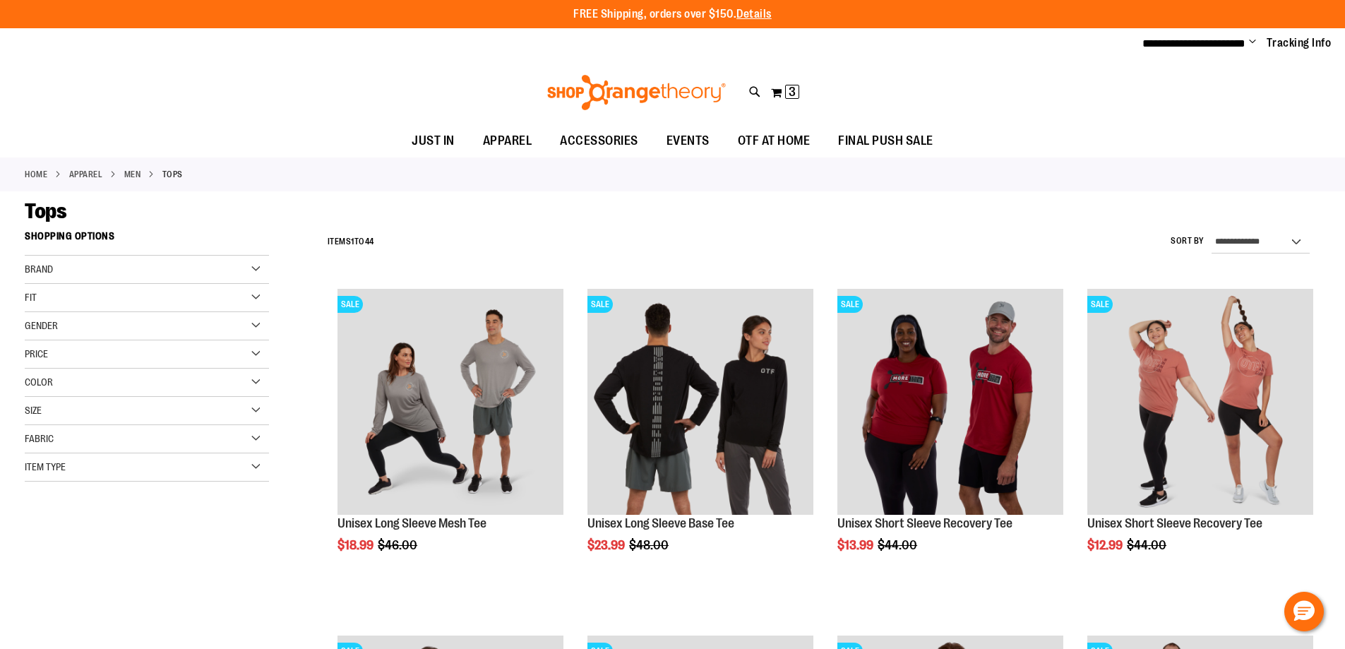
click at [249, 407] on div "Size" at bounding box center [147, 411] width 244 height 28
click at [128, 450] on div "L" at bounding box center [121, 446] width 21 height 21
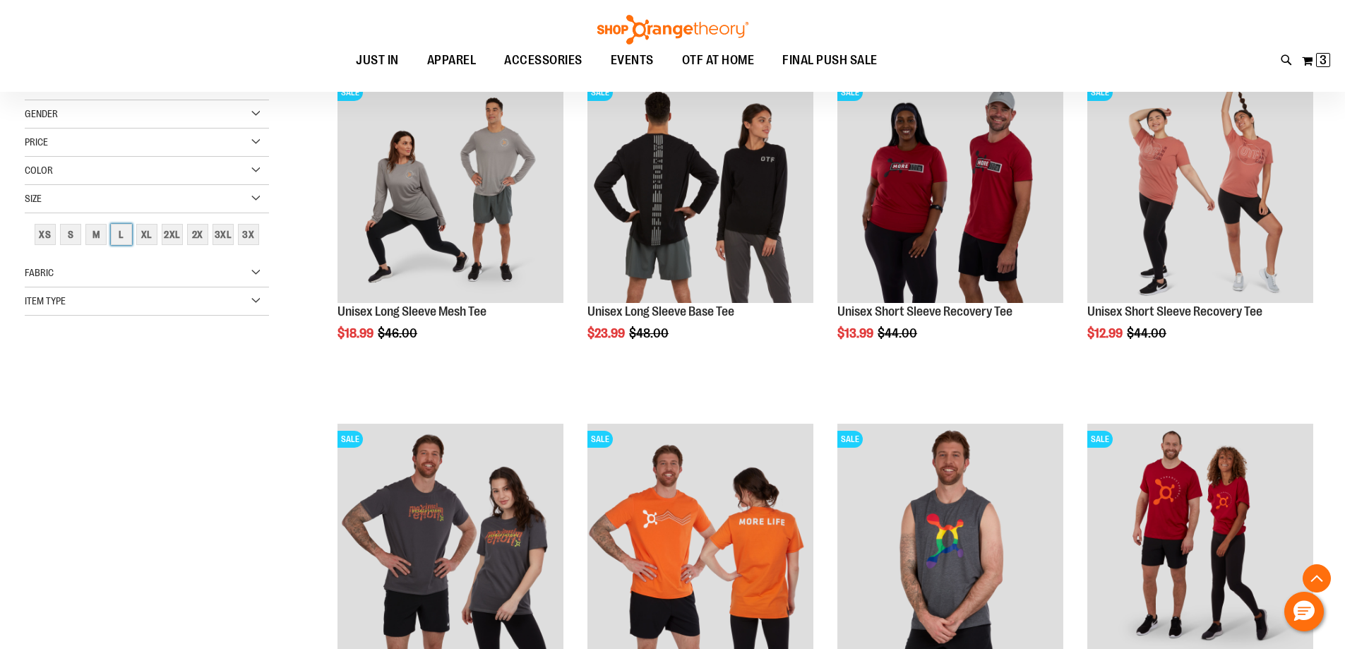
scroll to position [223, 0]
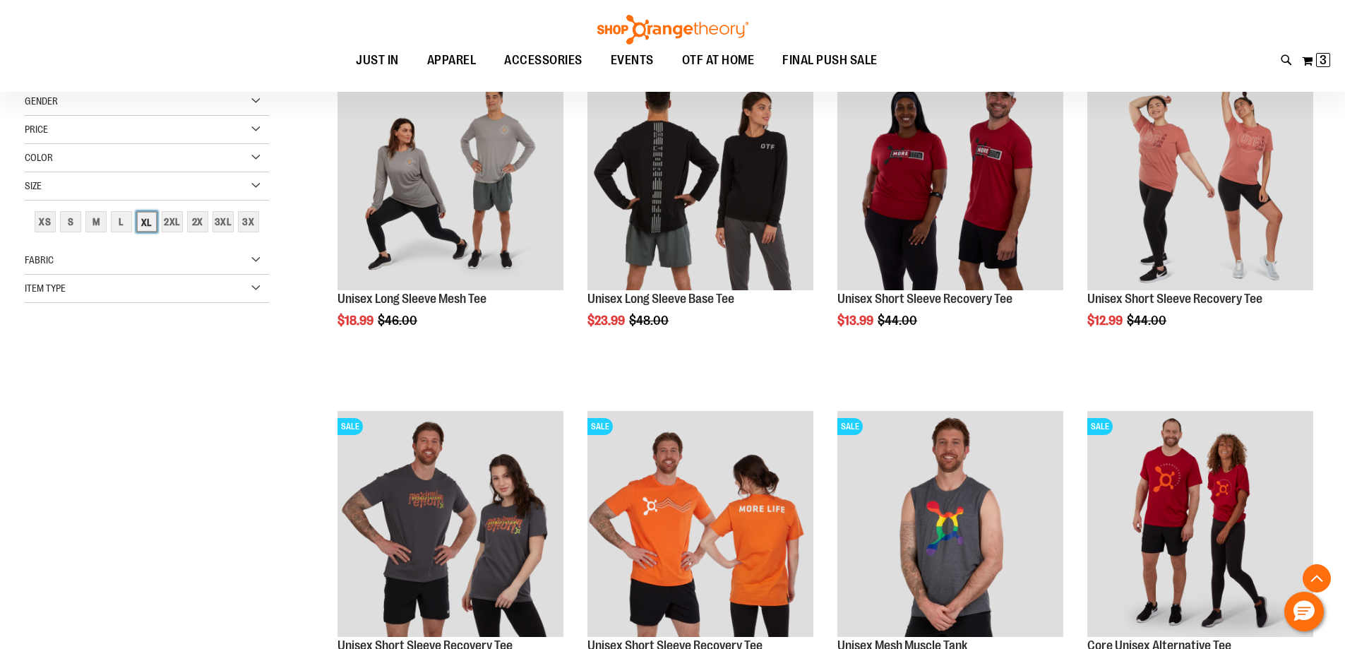
click at [147, 225] on div "XL" at bounding box center [146, 221] width 21 height 21
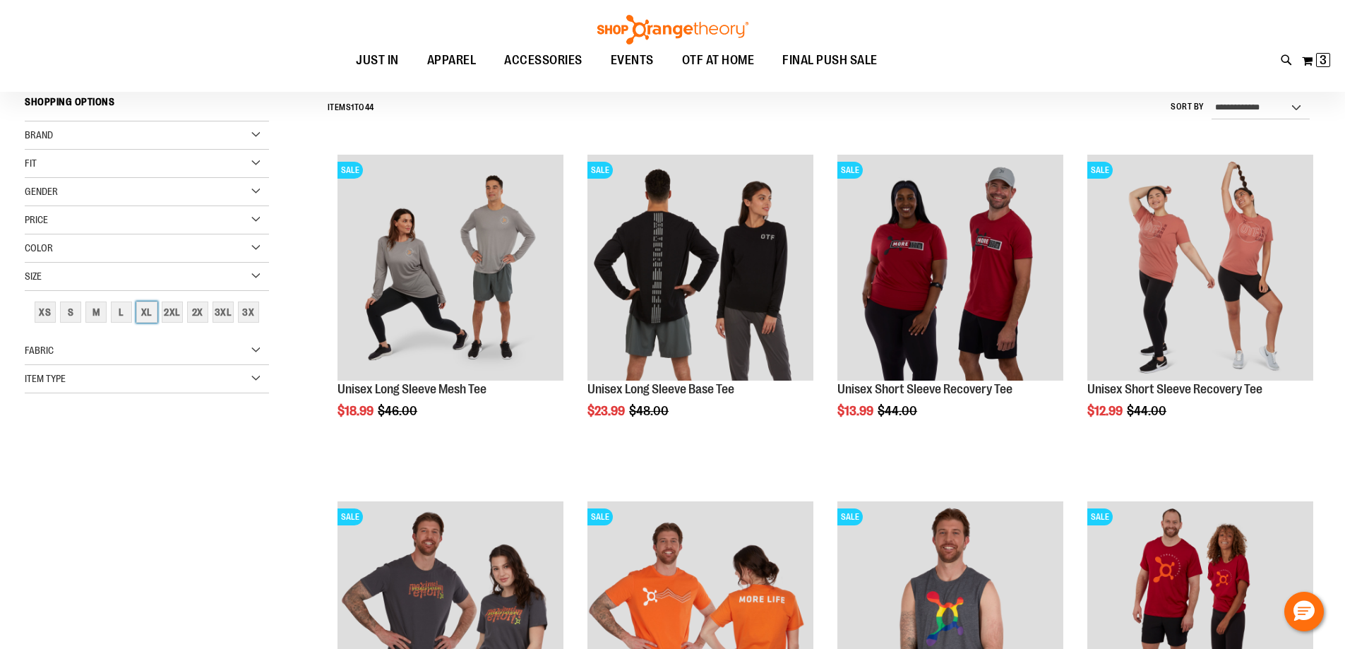
scroll to position [131, 0]
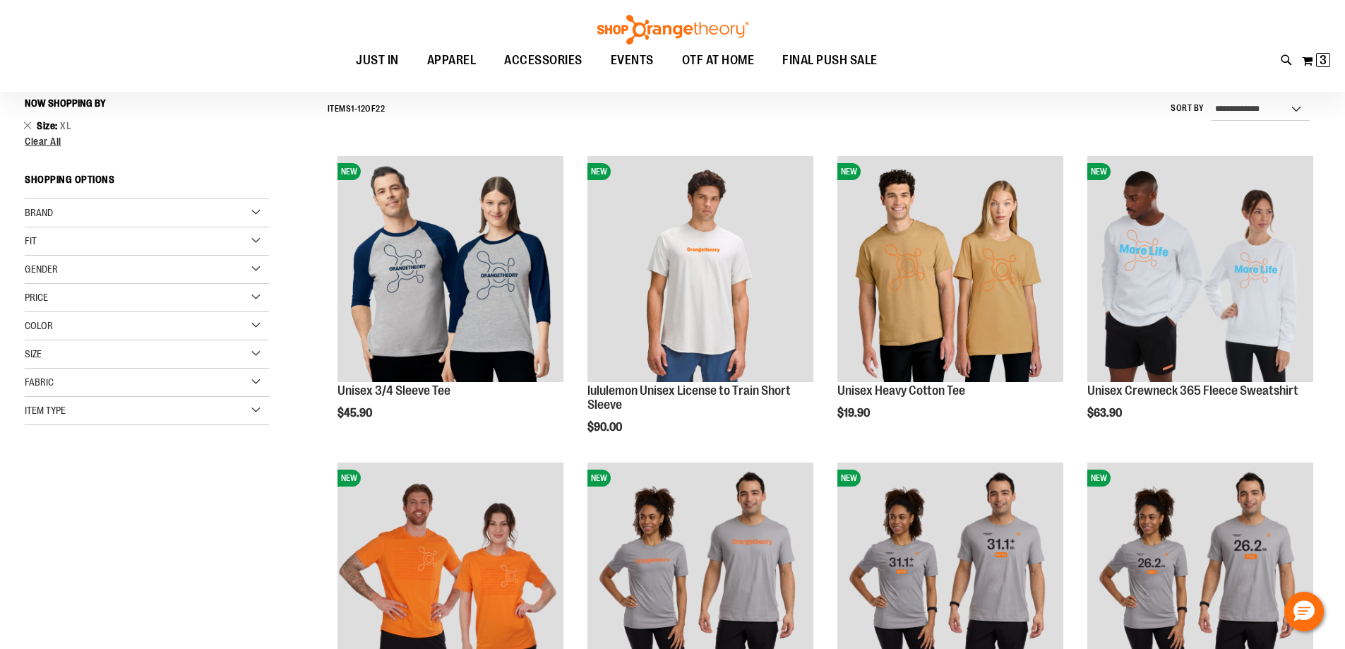
click at [247, 358] on div "Size" at bounding box center [147, 354] width 244 height 28
click at [275, 544] on div "**********" at bounding box center [673, 621] width 1296 height 1061
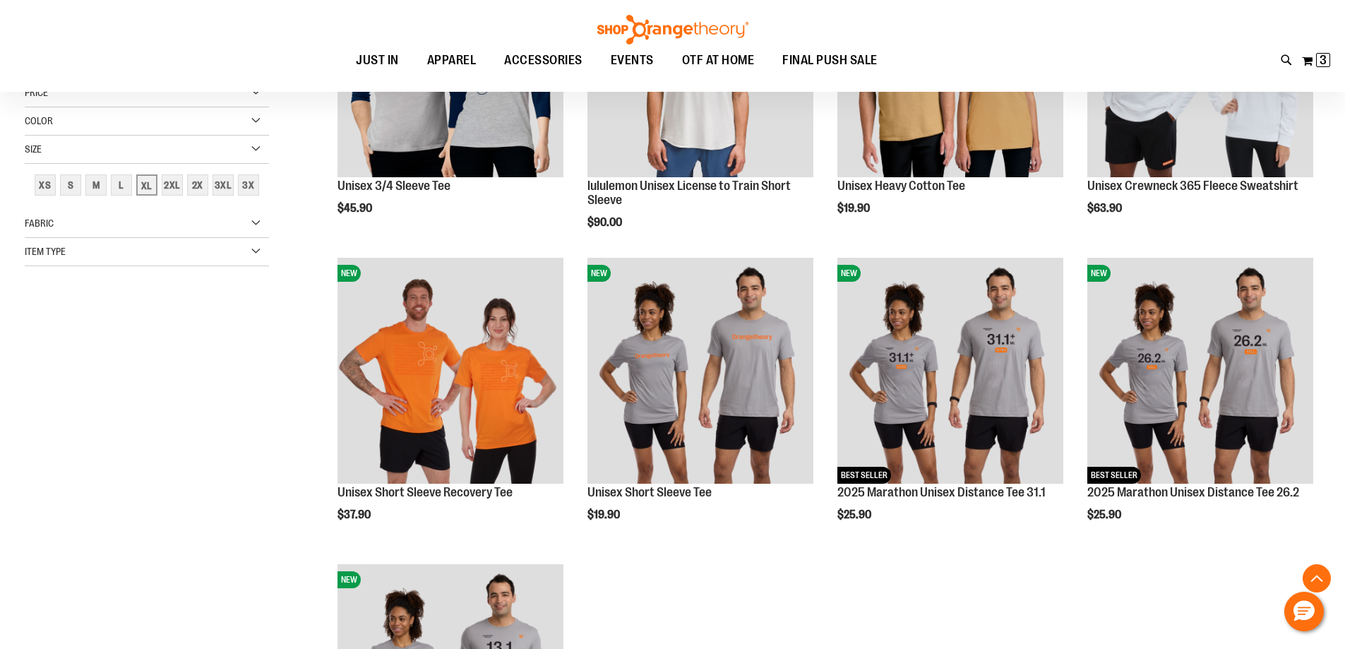
scroll to position [343, 0]
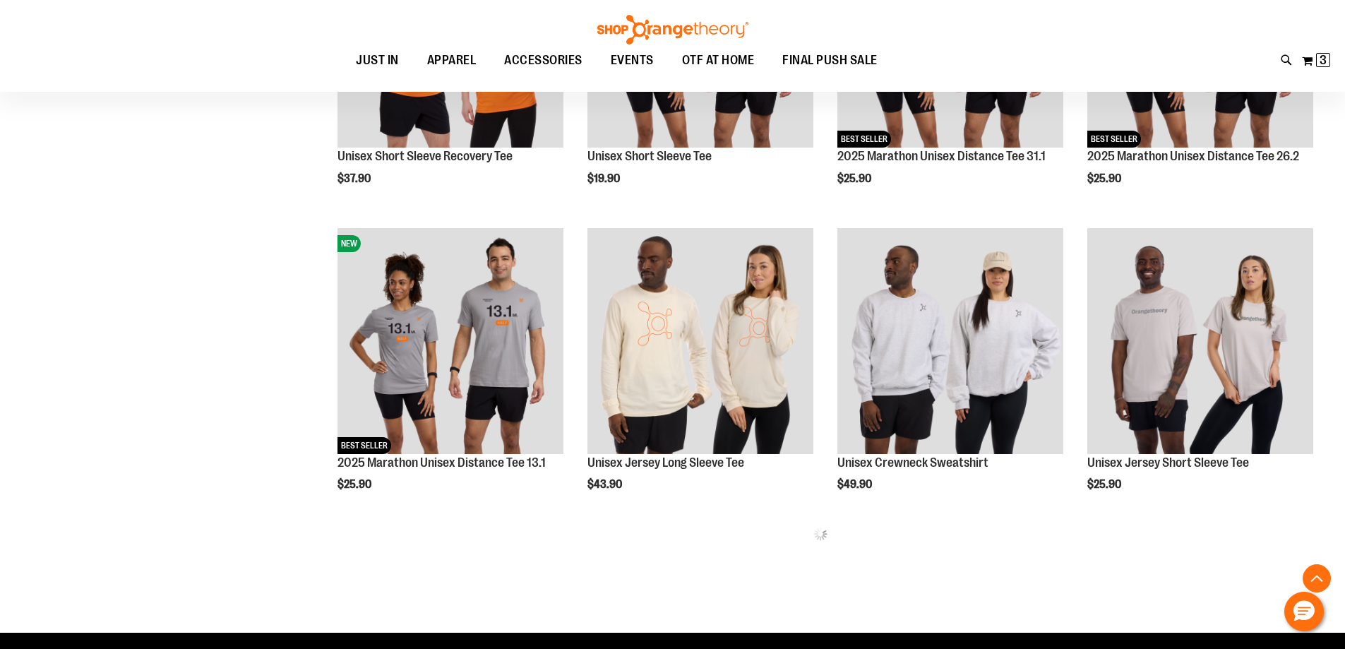
scroll to position [696, 0]
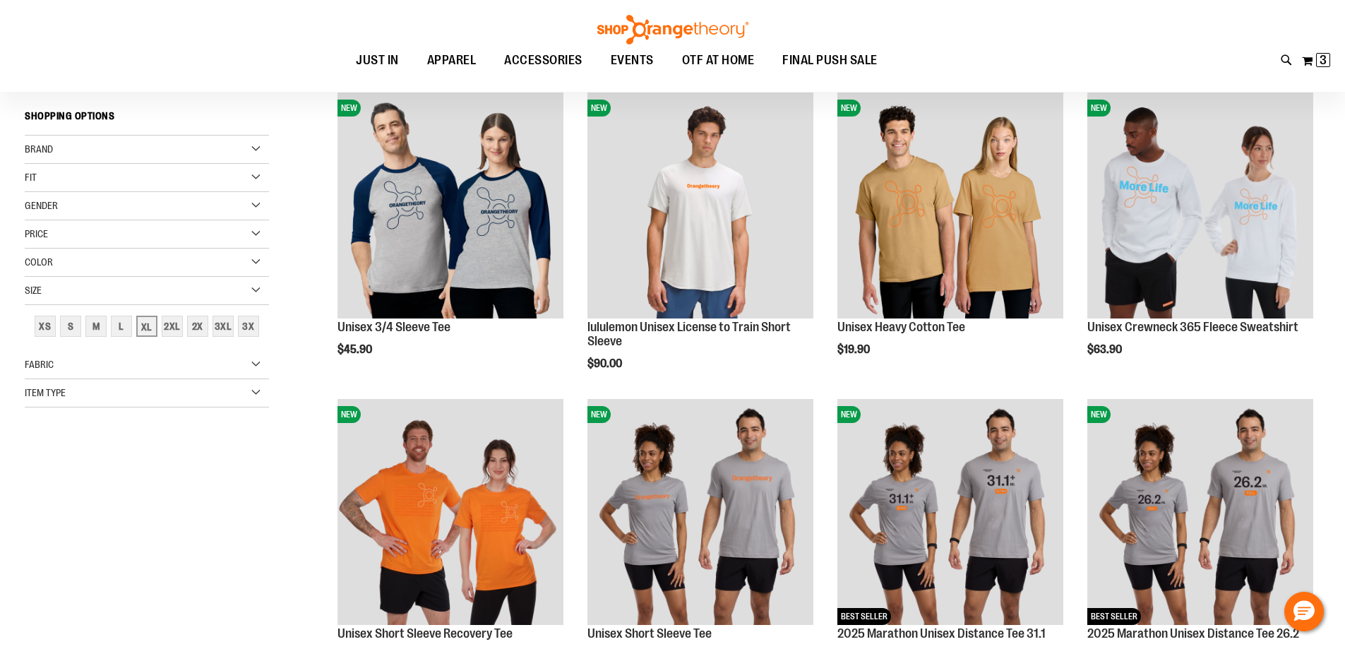
scroll to position [61, 0]
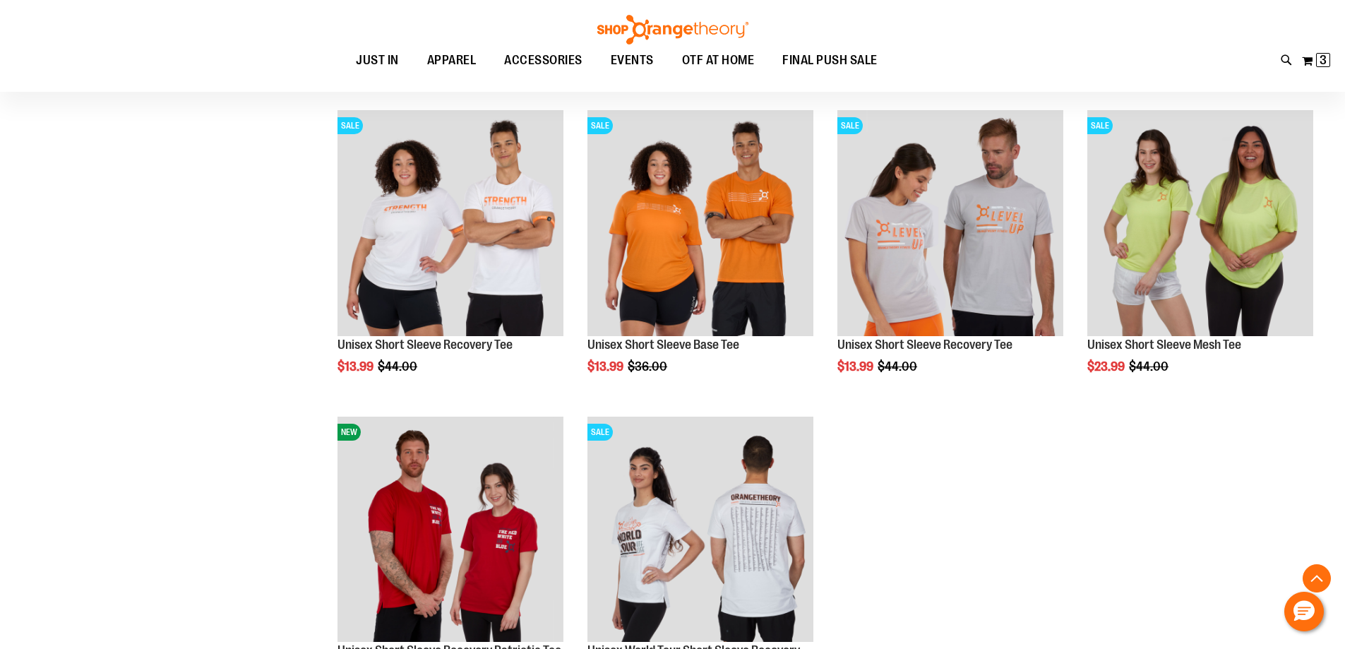
scroll to position [1824, 0]
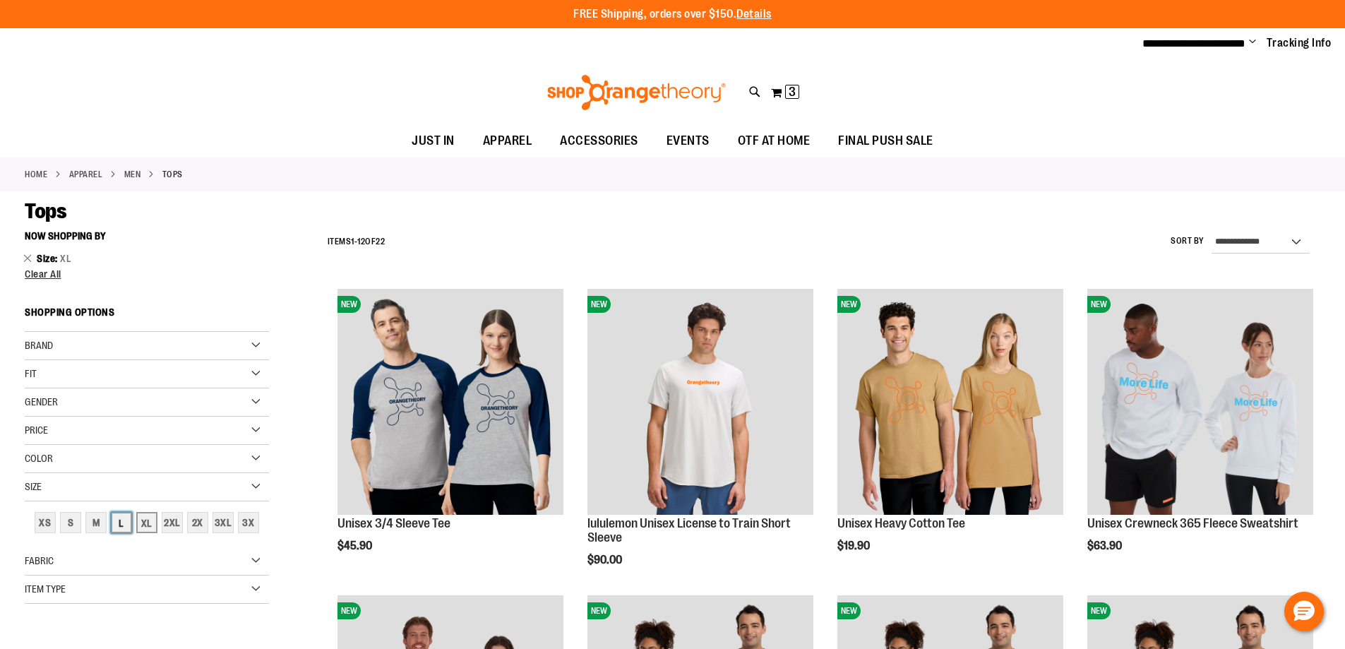
click at [122, 527] on div "L" at bounding box center [121, 522] width 21 height 21
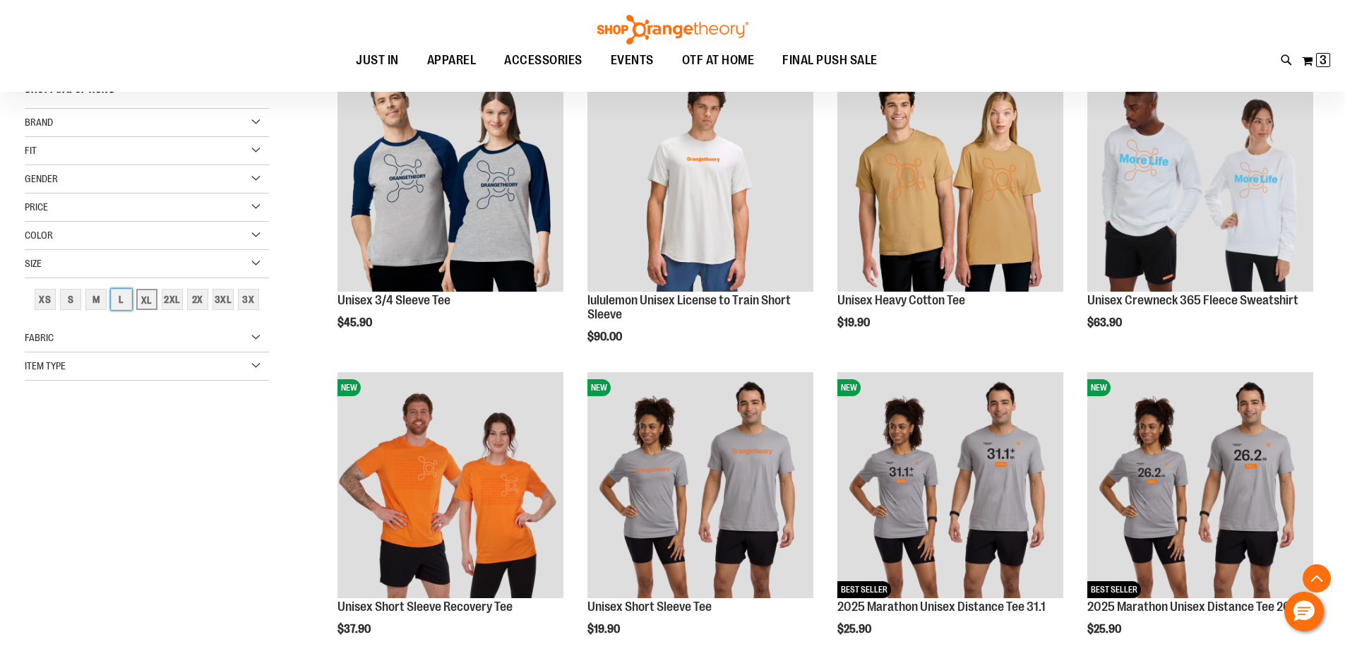
scroll to position [223, 0]
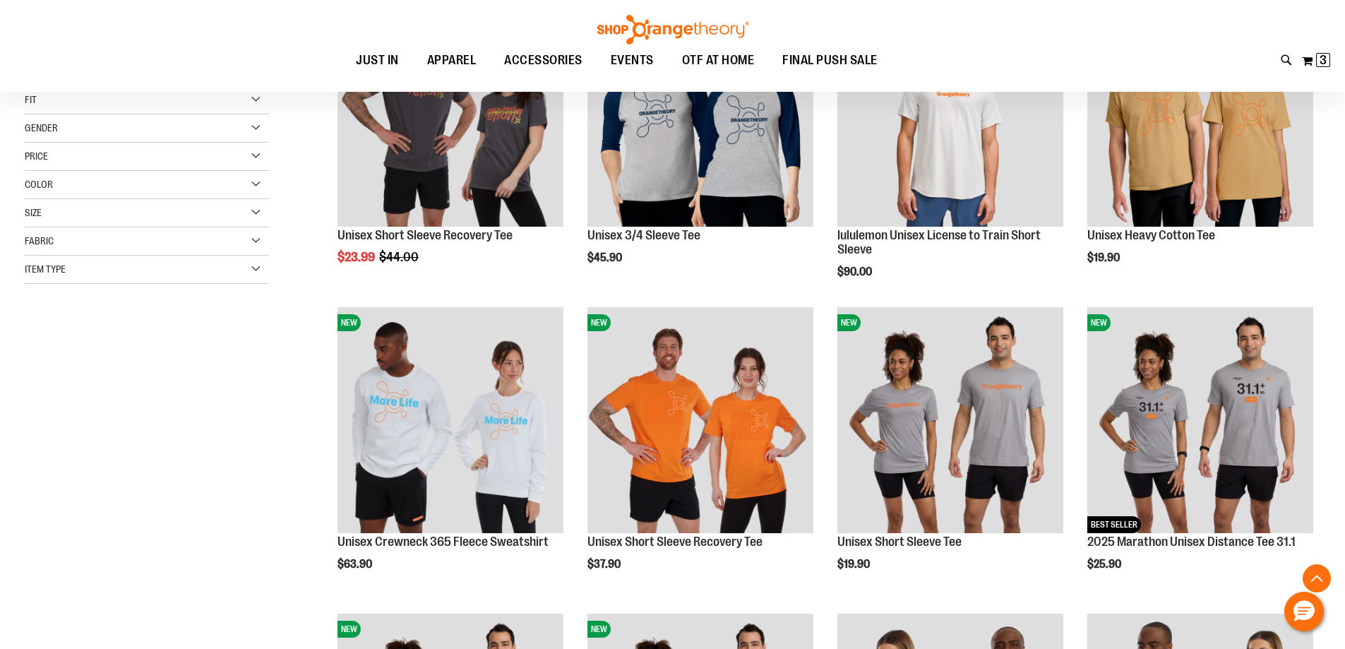
scroll to position [364, 0]
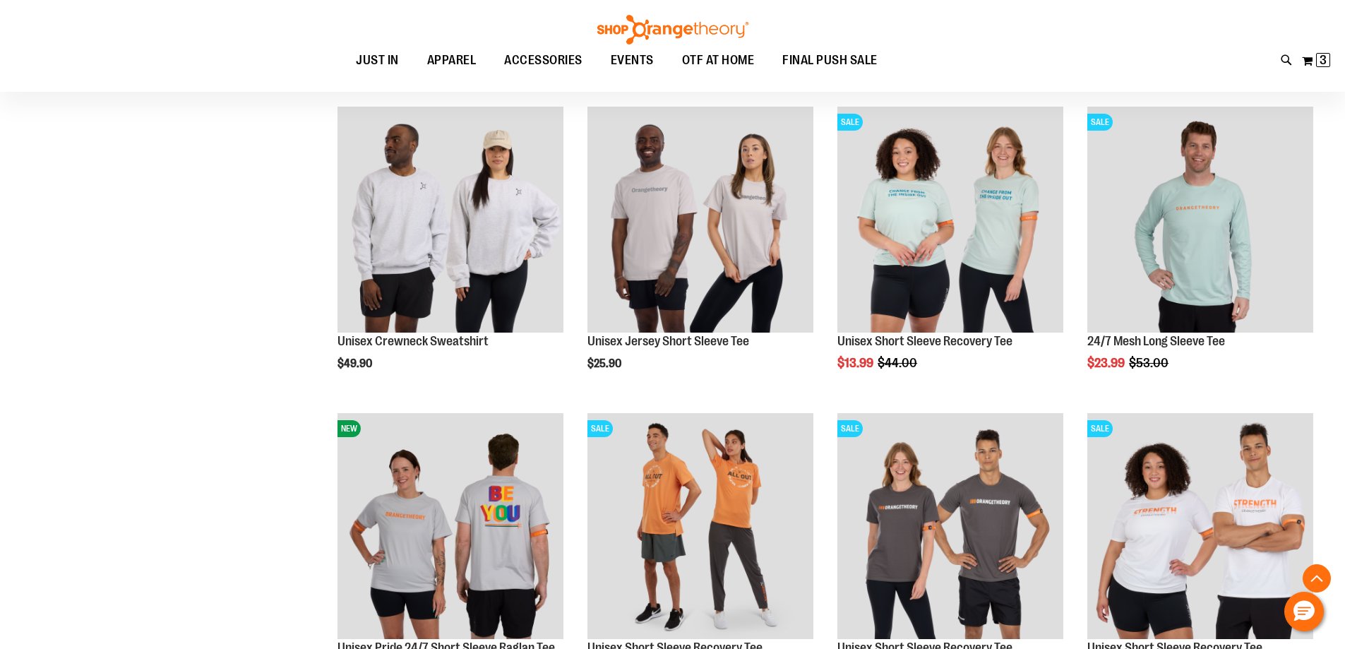
scroll to position [1282, 0]
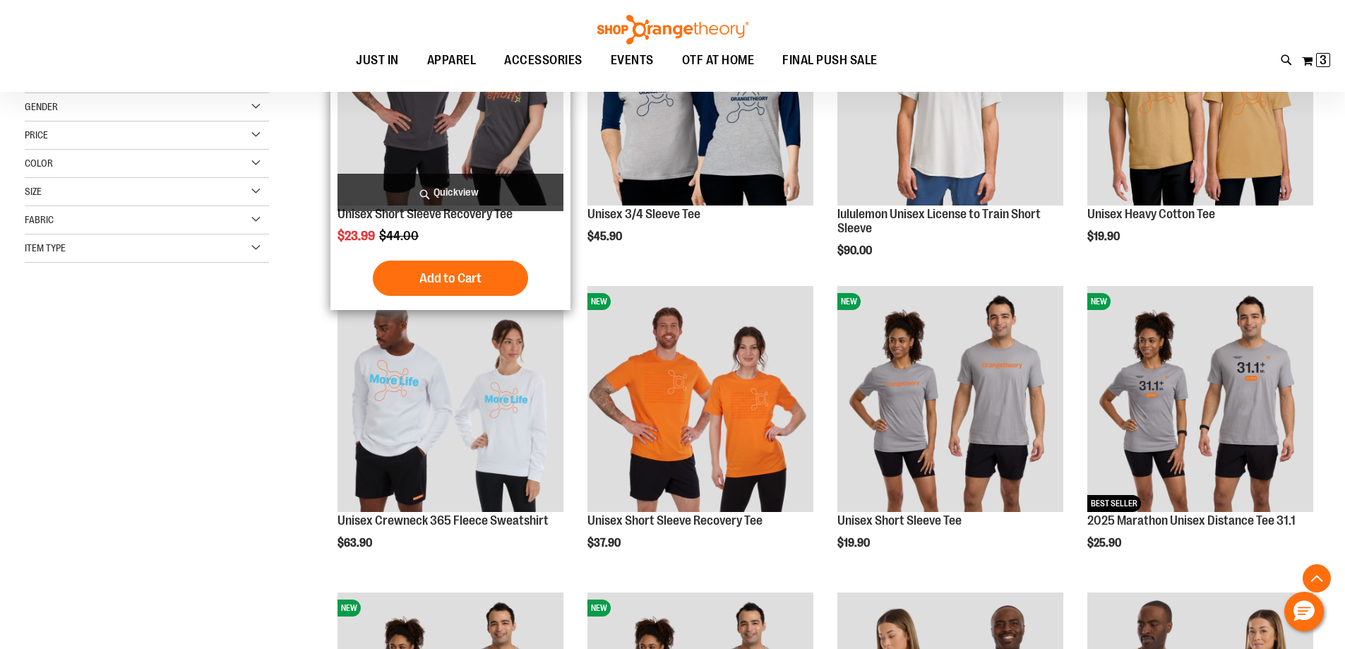
scroll to position [494, 0]
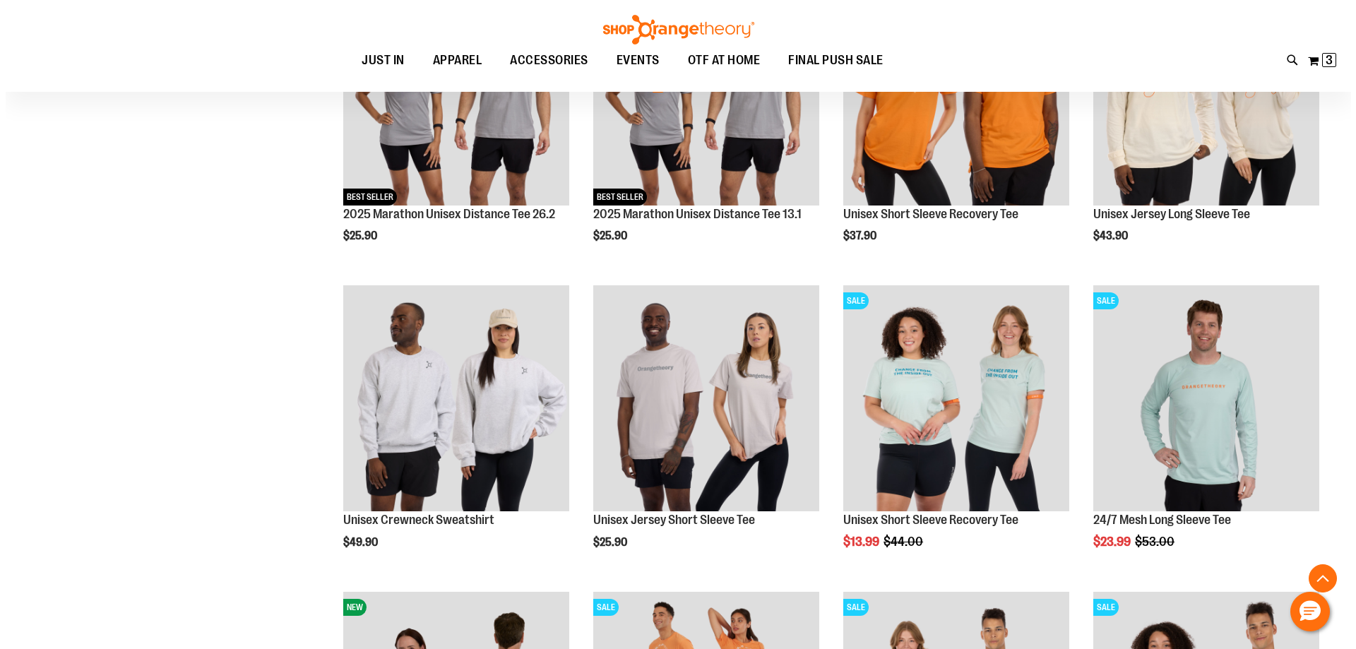
scroll to position [917, 0]
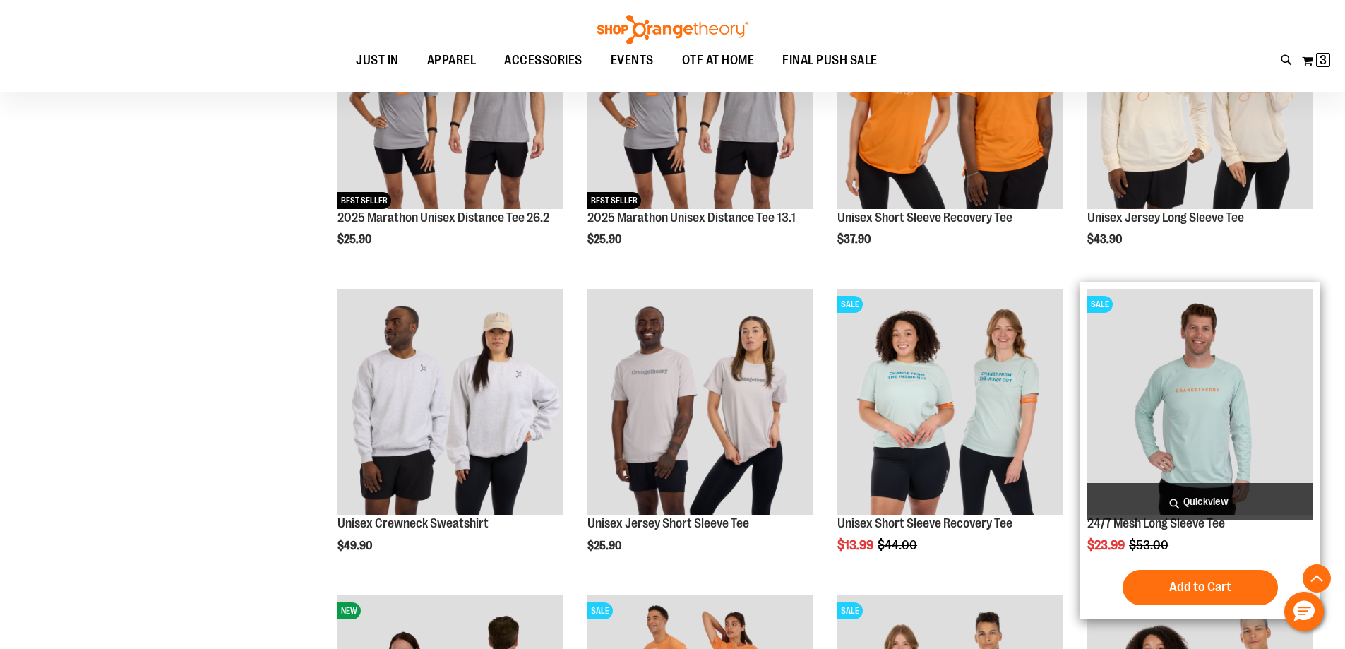
click at [1188, 500] on span "Quickview" at bounding box center [1200, 501] width 226 height 37
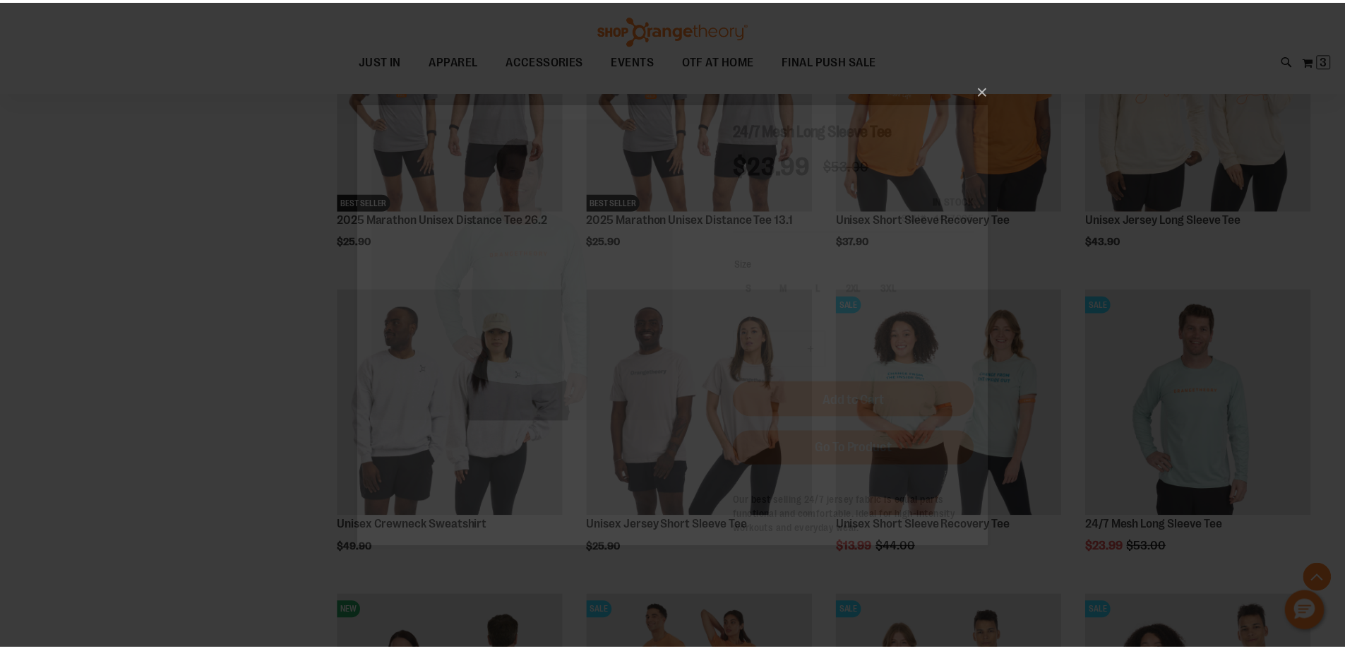
scroll to position [0, 0]
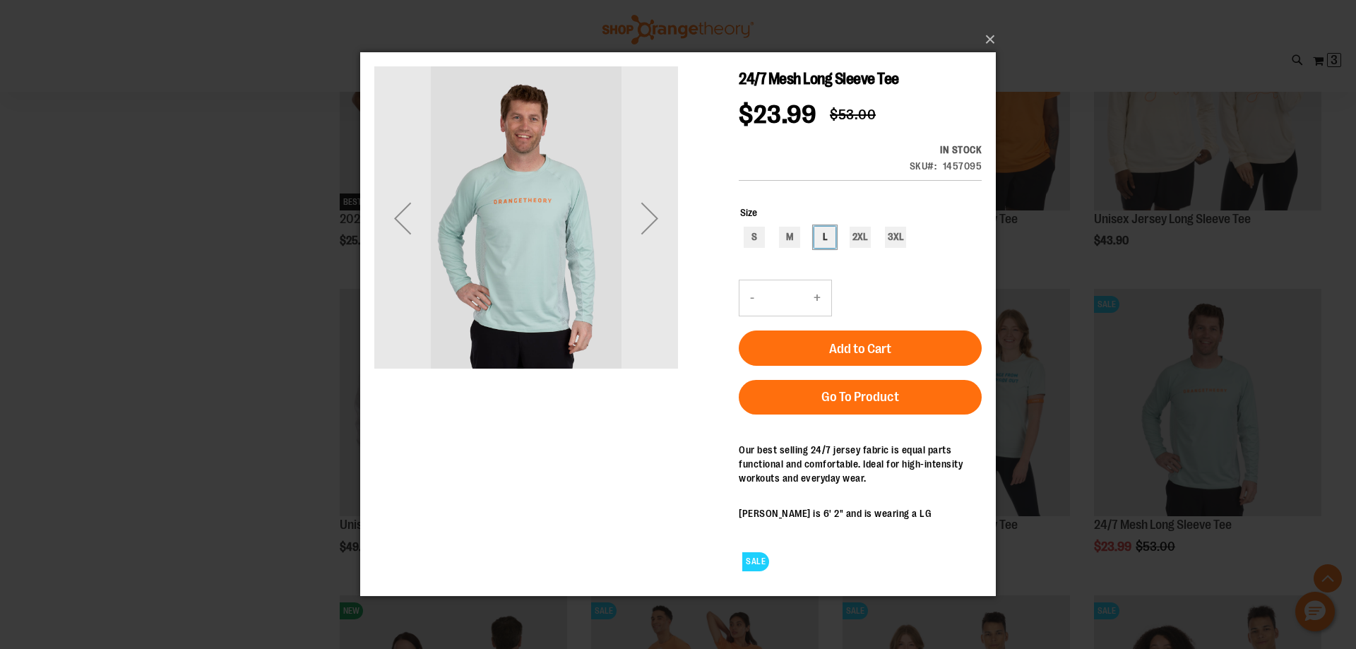
click at [821, 241] on div "L" at bounding box center [824, 237] width 21 height 21
type input "***"
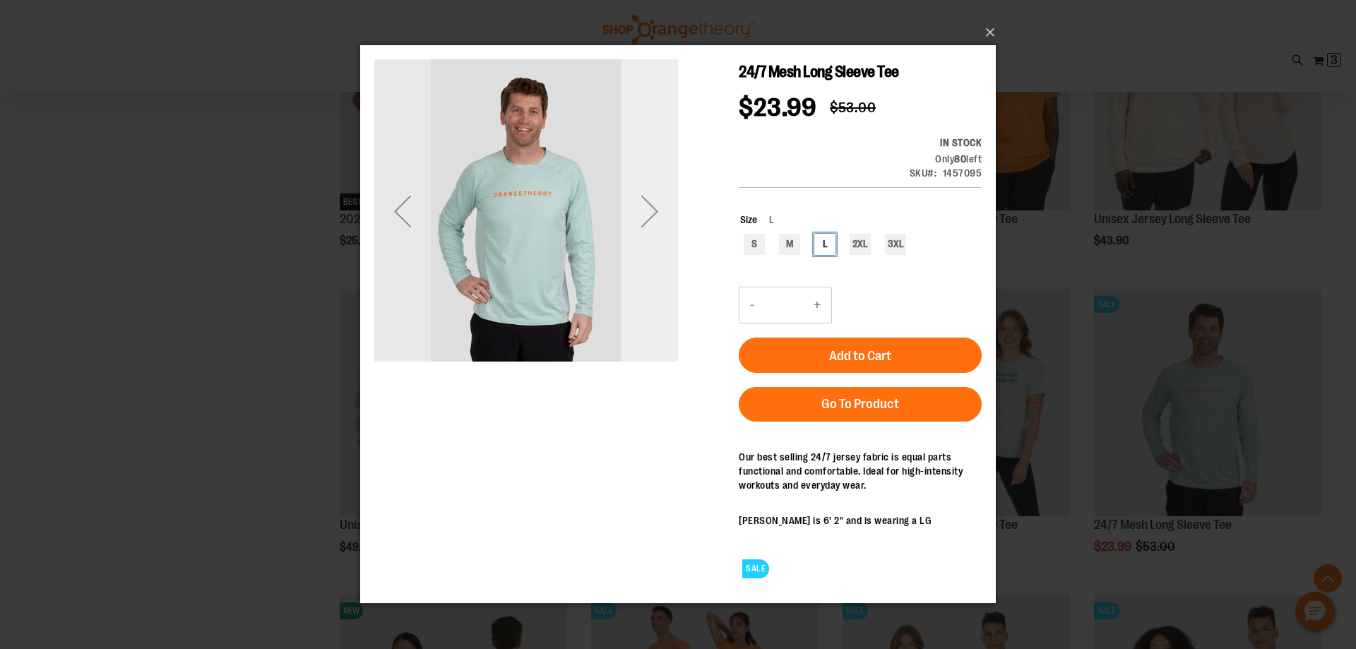
click at [655, 223] on div "Next" at bounding box center [649, 211] width 56 height 56
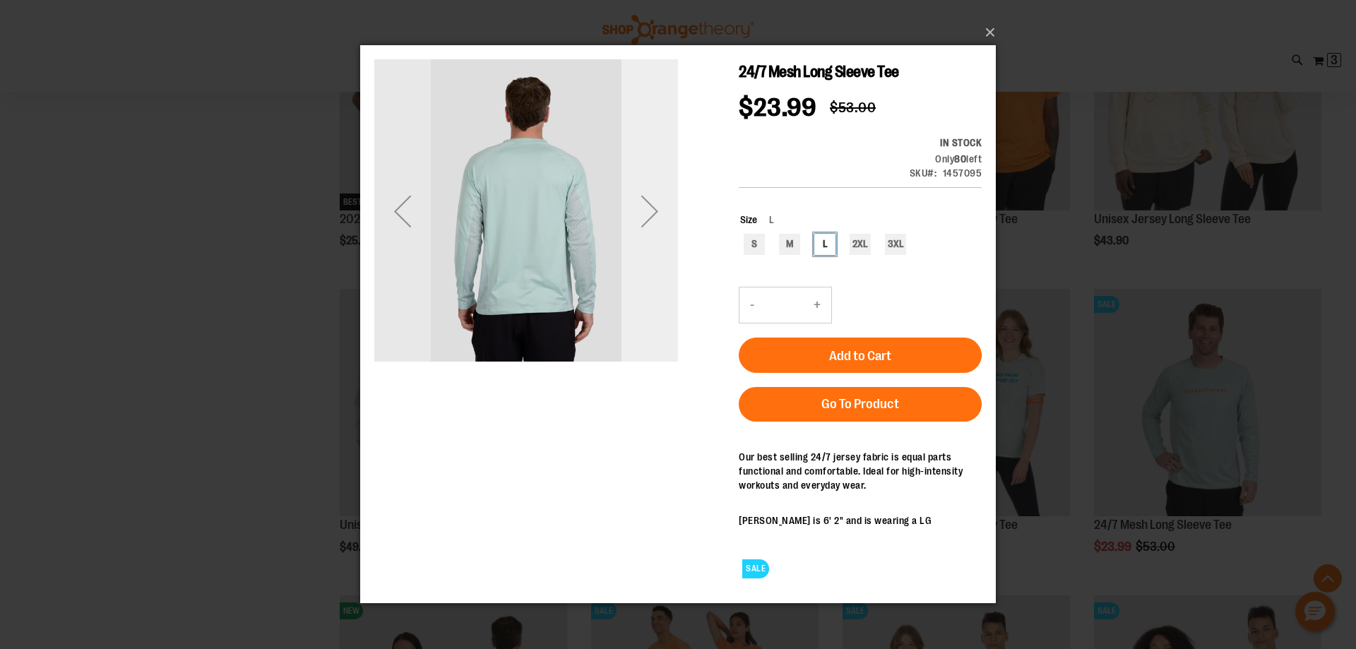
click at [655, 222] on div "Next" at bounding box center [649, 211] width 56 height 56
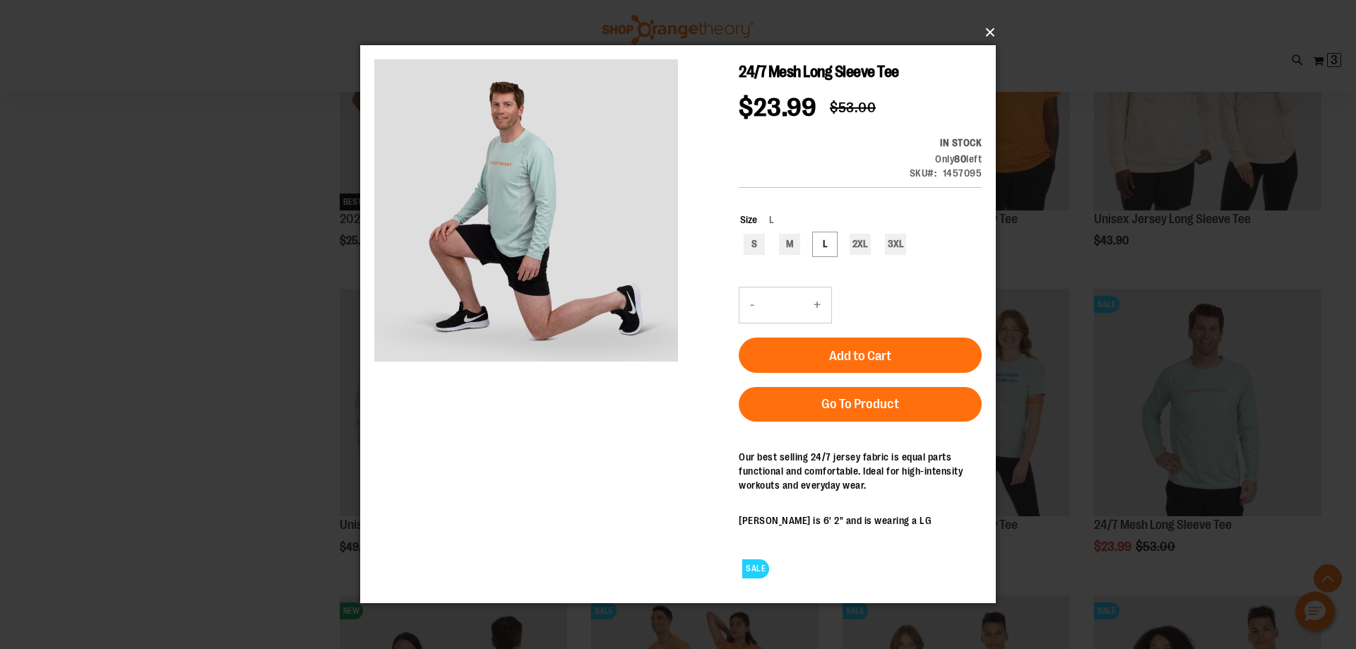
click at [986, 27] on button "×" at bounding box center [681, 32] width 635 height 31
